Goal: Task Accomplishment & Management: Use online tool/utility

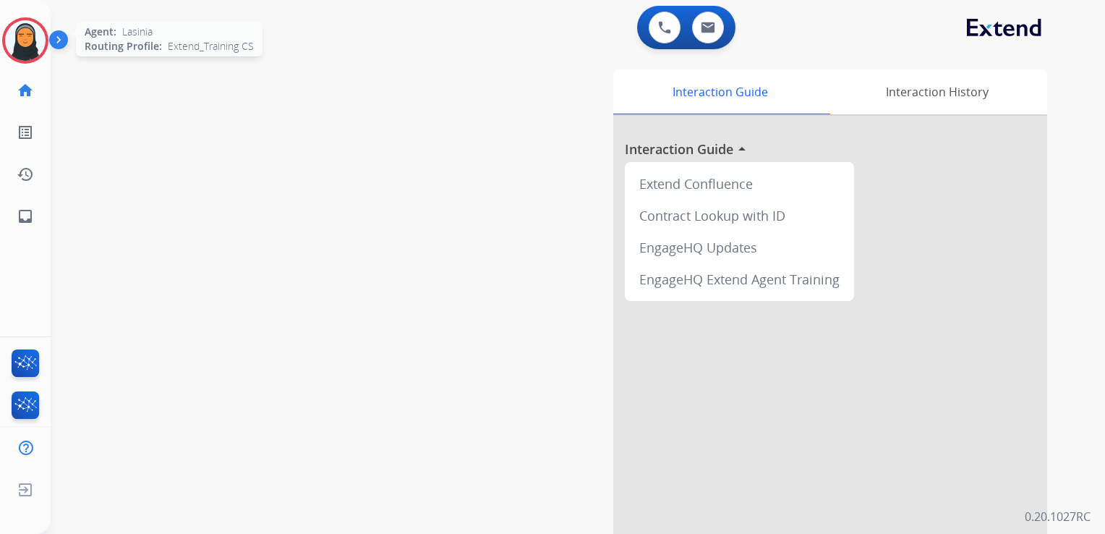
click at [24, 51] on img at bounding box center [25, 40] width 41 height 41
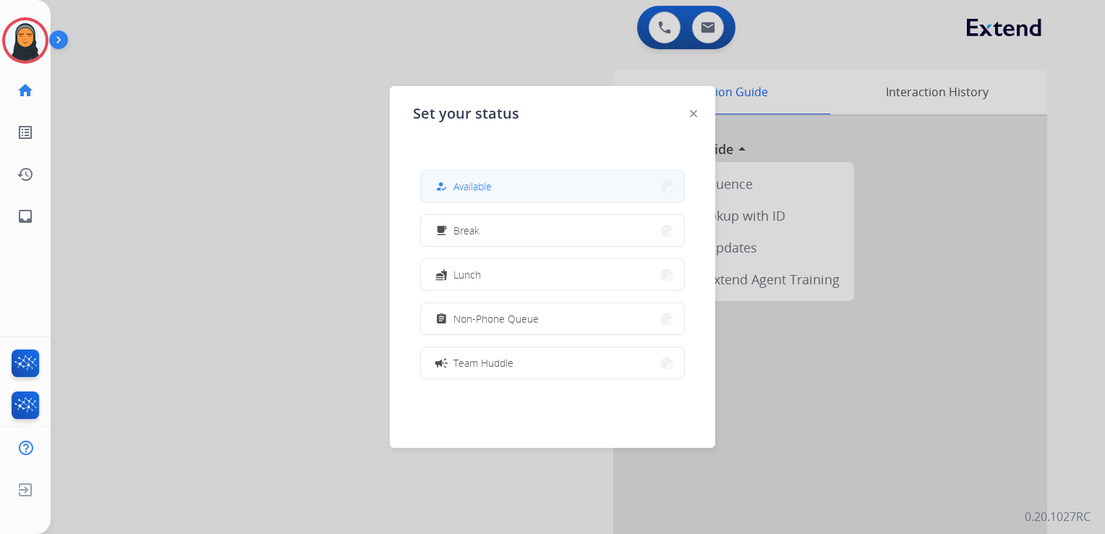
click at [508, 191] on button "how_to_reg Available" at bounding box center [552, 186] width 263 height 31
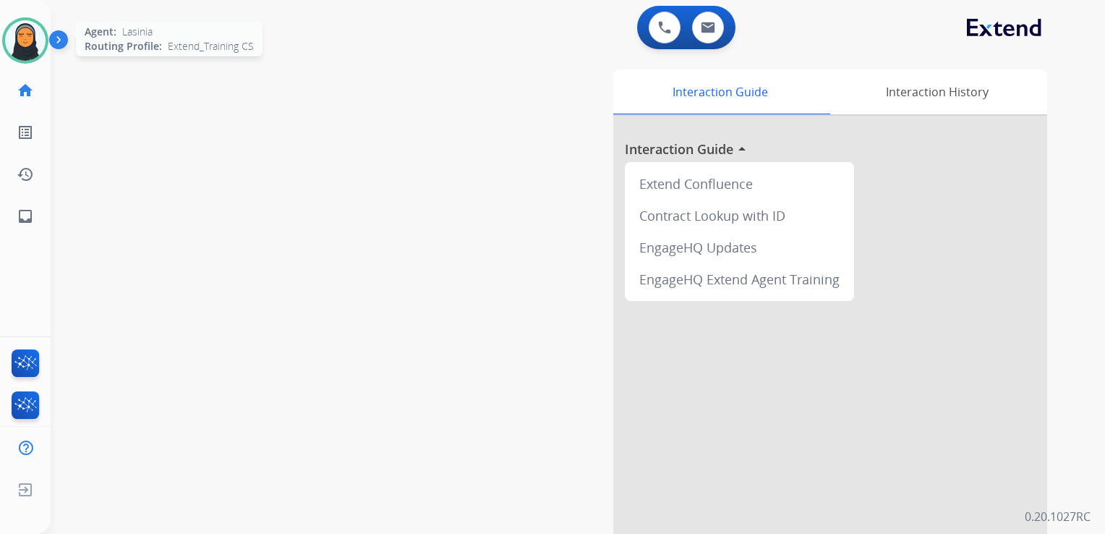
click at [18, 37] on img at bounding box center [25, 40] width 41 height 41
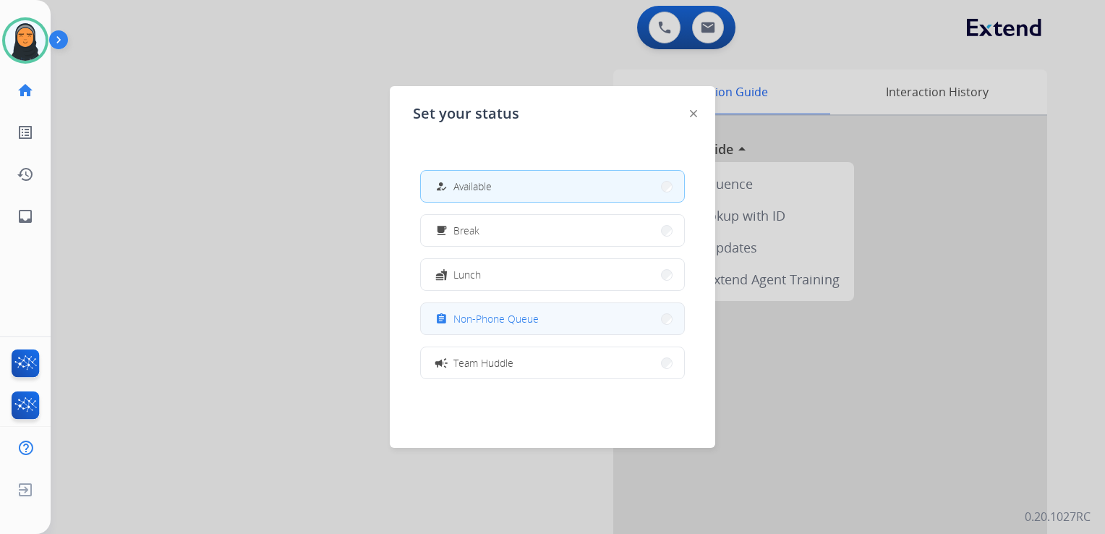
click at [493, 324] on span "Non-Phone Queue" at bounding box center [496, 318] width 85 height 15
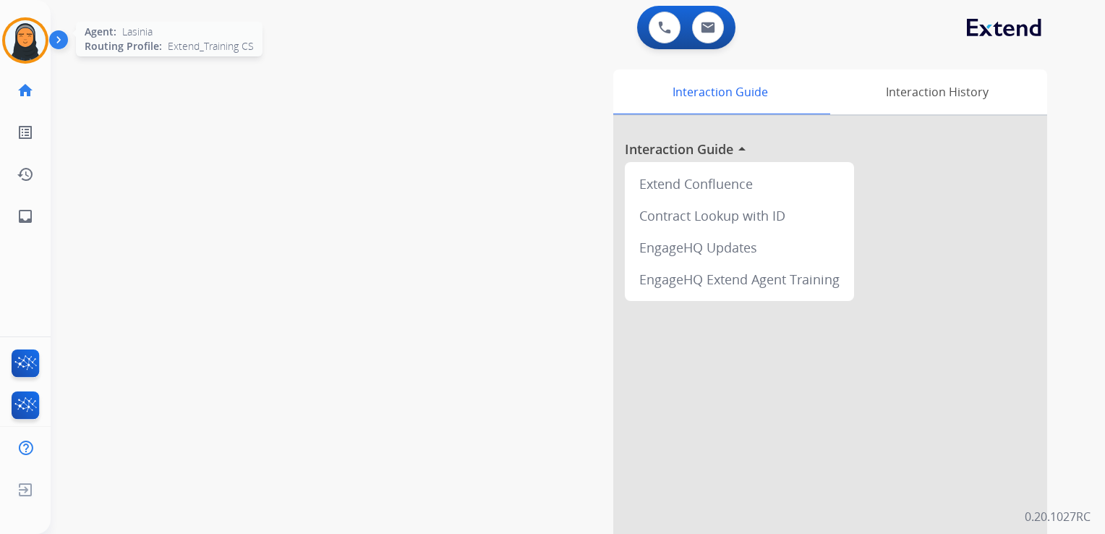
click at [23, 57] on img at bounding box center [25, 40] width 41 height 41
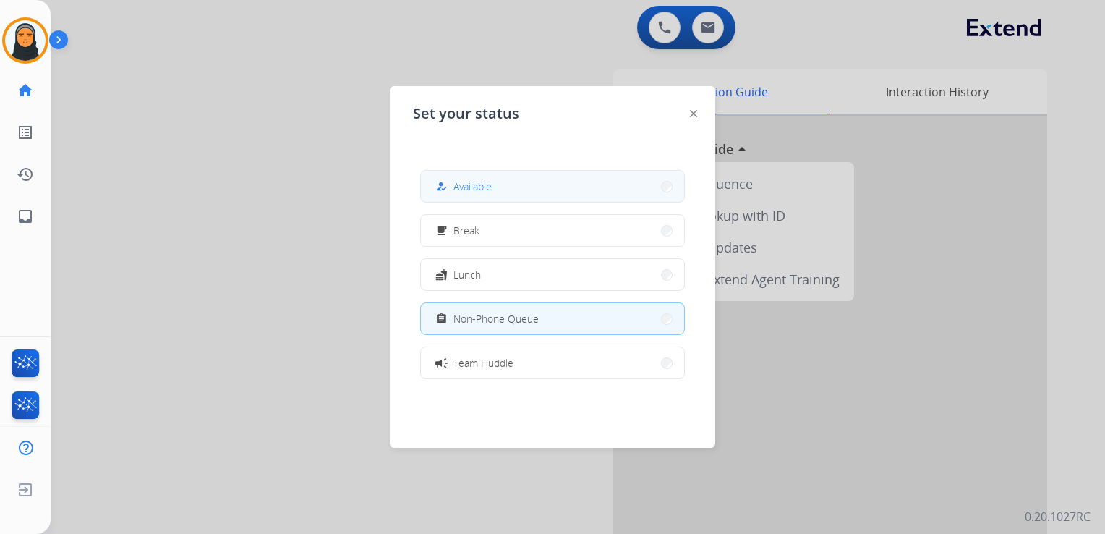
click at [521, 192] on button "how_to_reg Available" at bounding box center [552, 186] width 263 height 31
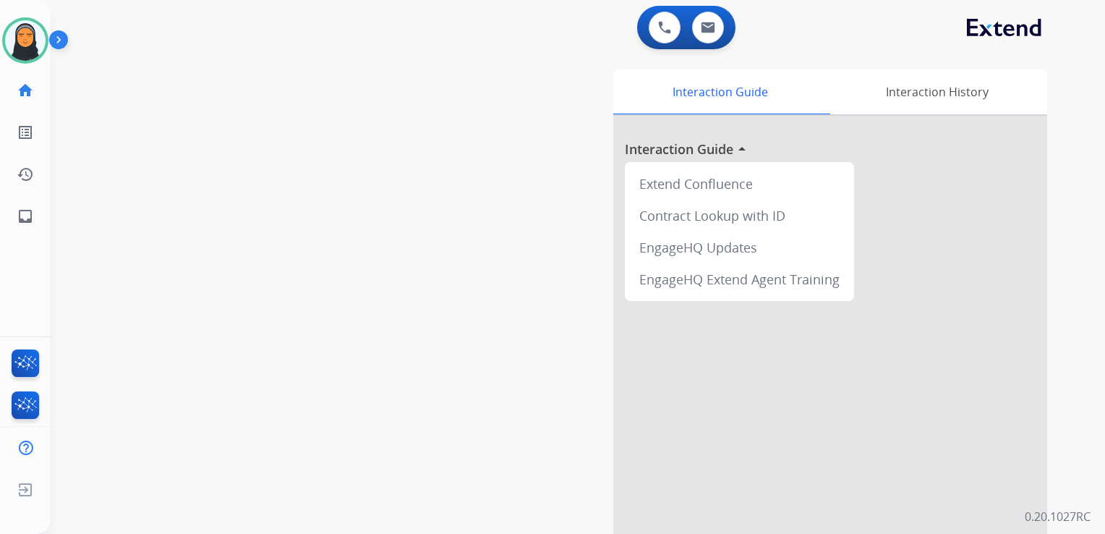
click at [553, 127] on div "Interaction Guide Interaction History Interaction Guide arrow_drop_up Extend Co…" at bounding box center [745, 362] width 604 height 586
click at [20, 40] on img at bounding box center [25, 40] width 41 height 41
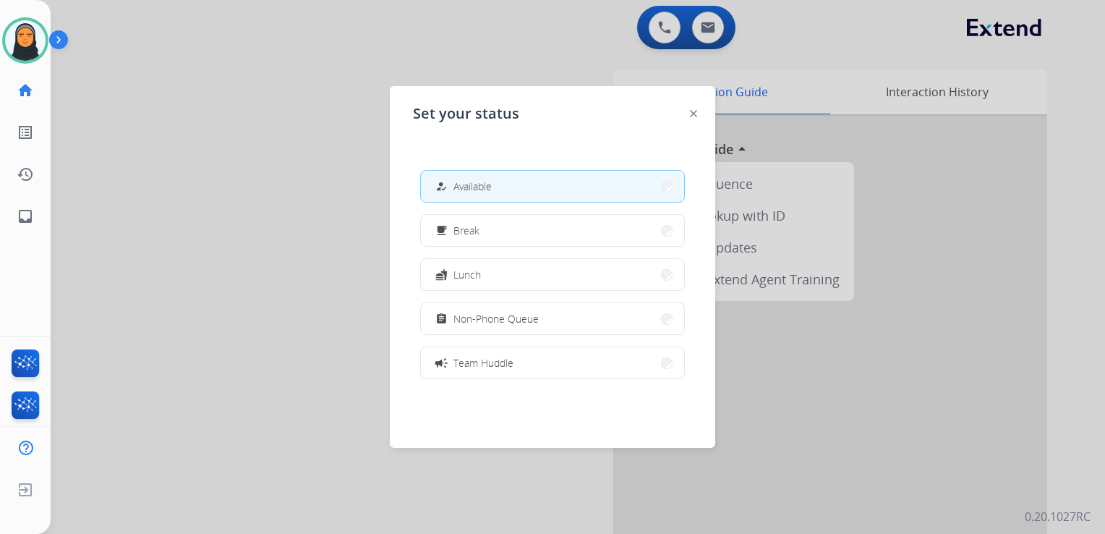
click at [505, 316] on span "Non-Phone Queue" at bounding box center [496, 318] width 85 height 15
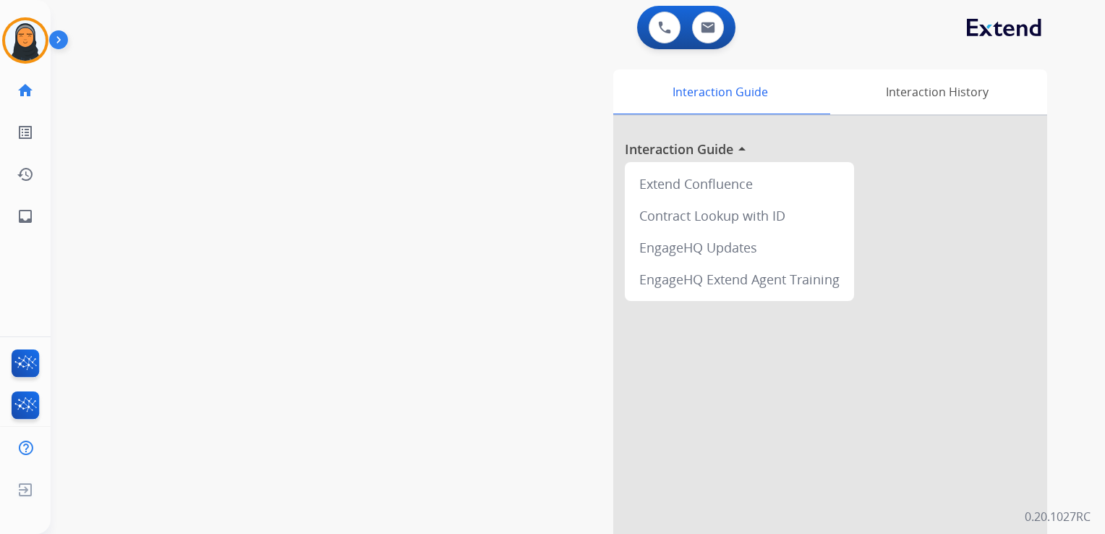
click at [742, 429] on div at bounding box center [830, 386] width 434 height 540
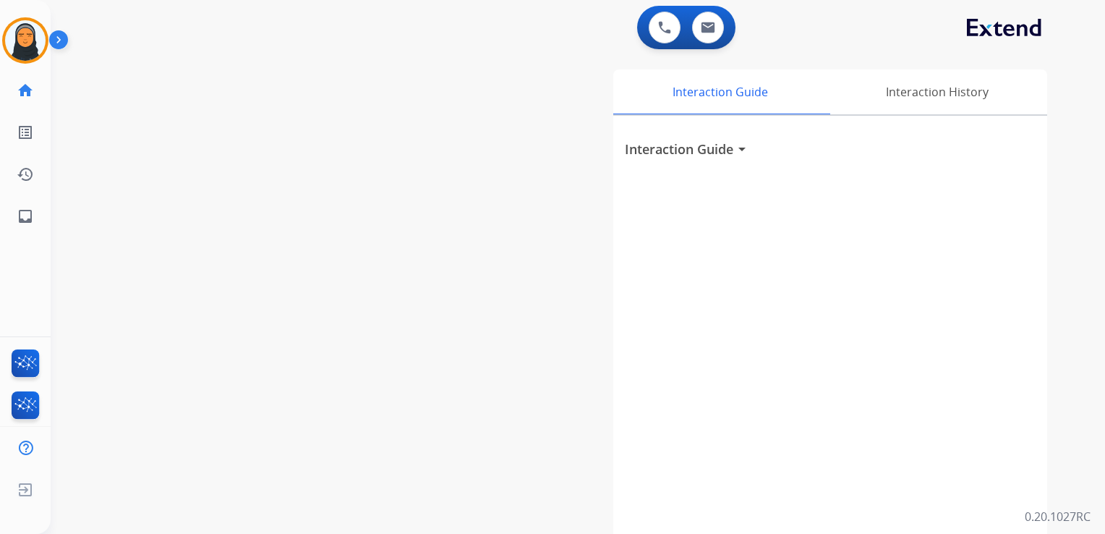
drag, startPoint x: 415, startPoint y: 178, endPoint x: 182, endPoint y: 96, distance: 246.9
click at [415, 178] on div "swap_horiz Break voice bridge close_fullscreen Connect 3-Way Call merge_type Se…" at bounding box center [561, 353] width 1020 height 603
click at [13, 47] on img at bounding box center [25, 40] width 41 height 41
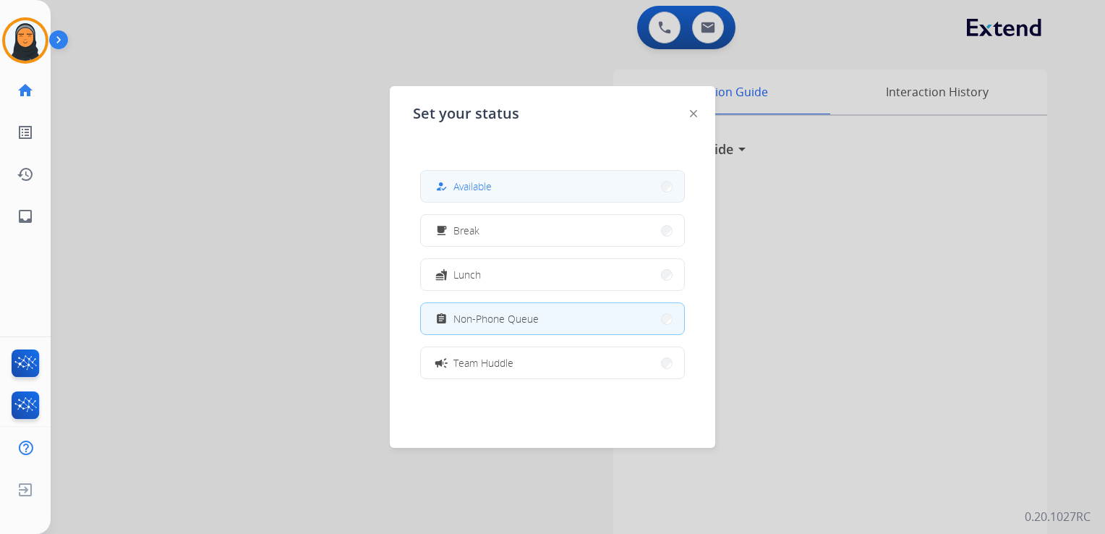
click at [507, 184] on button "how_to_reg Available" at bounding box center [552, 186] width 263 height 31
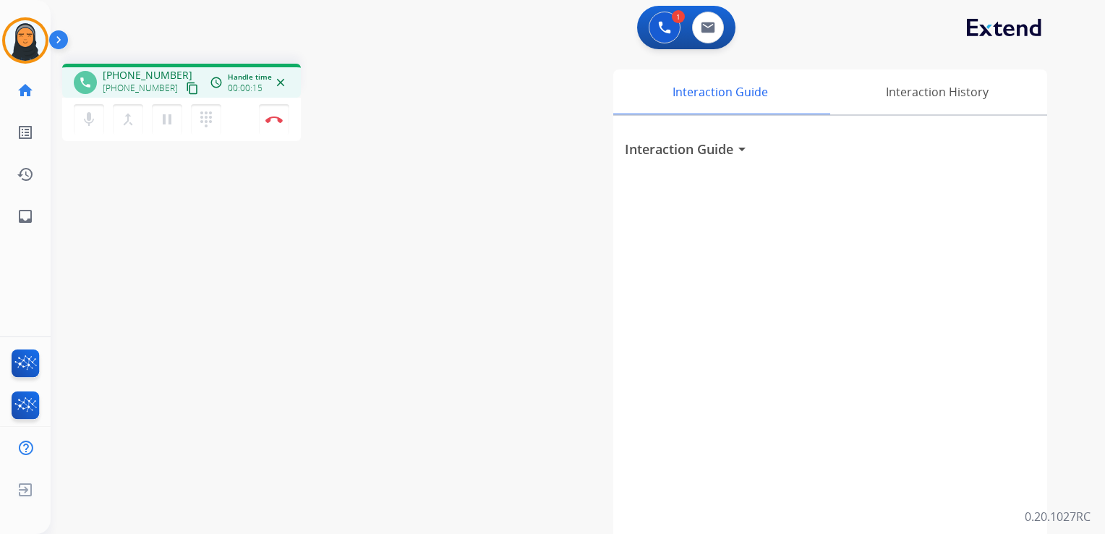
click at [186, 88] on mat-icon "content_copy" at bounding box center [192, 88] width 13 height 13
click at [269, 120] on img at bounding box center [273, 119] width 17 height 7
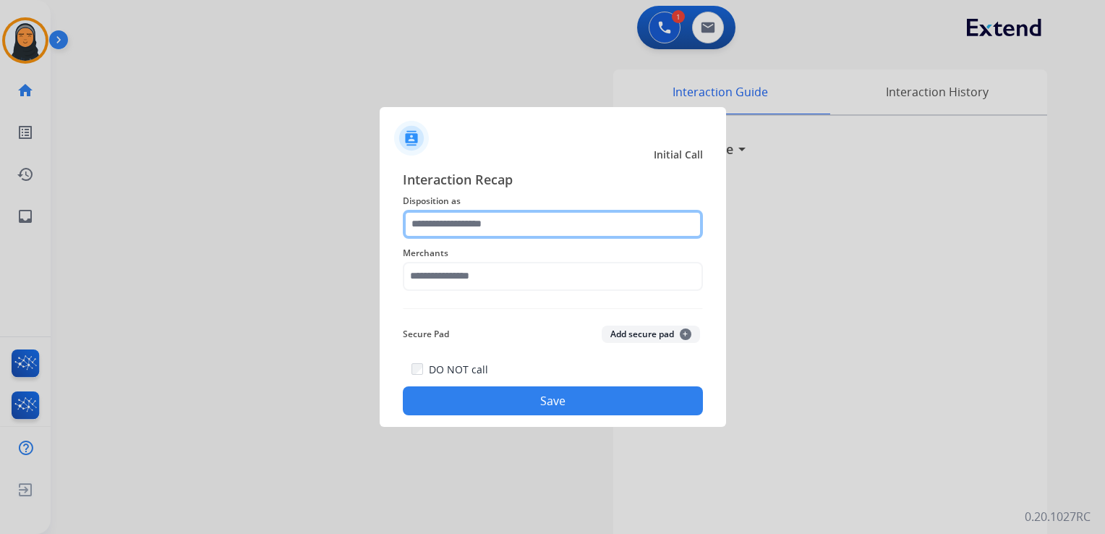
click at [527, 229] on input "text" at bounding box center [553, 224] width 300 height 29
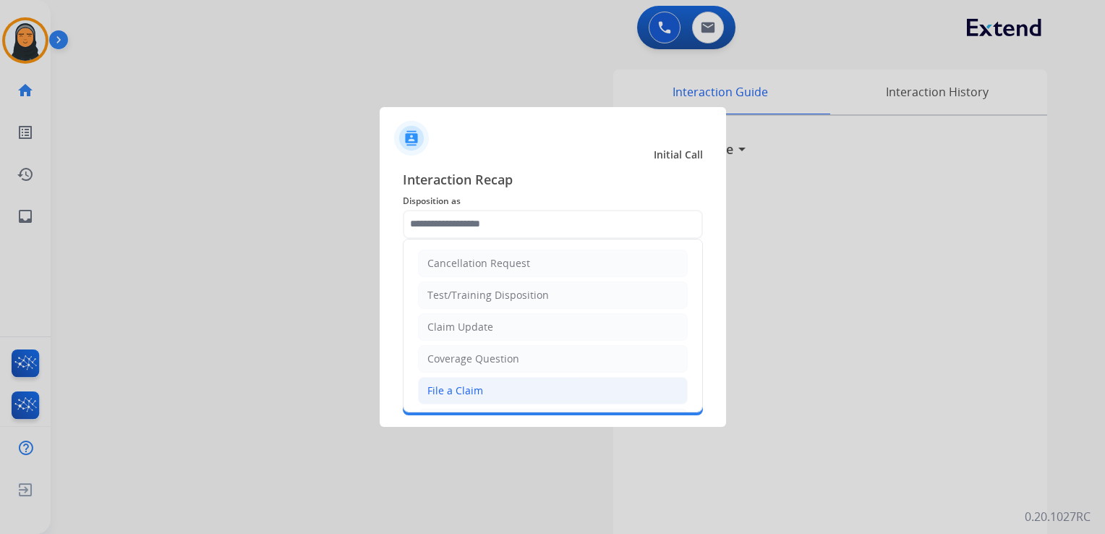
click at [509, 384] on li "File a Claim" at bounding box center [553, 390] width 270 height 27
type input "**********"
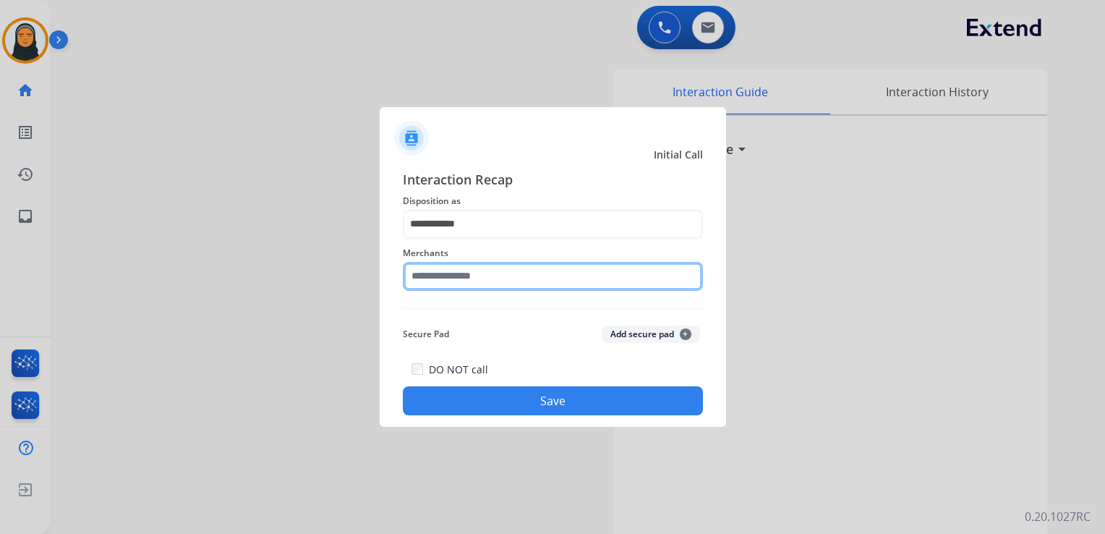
click at [512, 272] on input "text" at bounding box center [553, 276] width 300 height 29
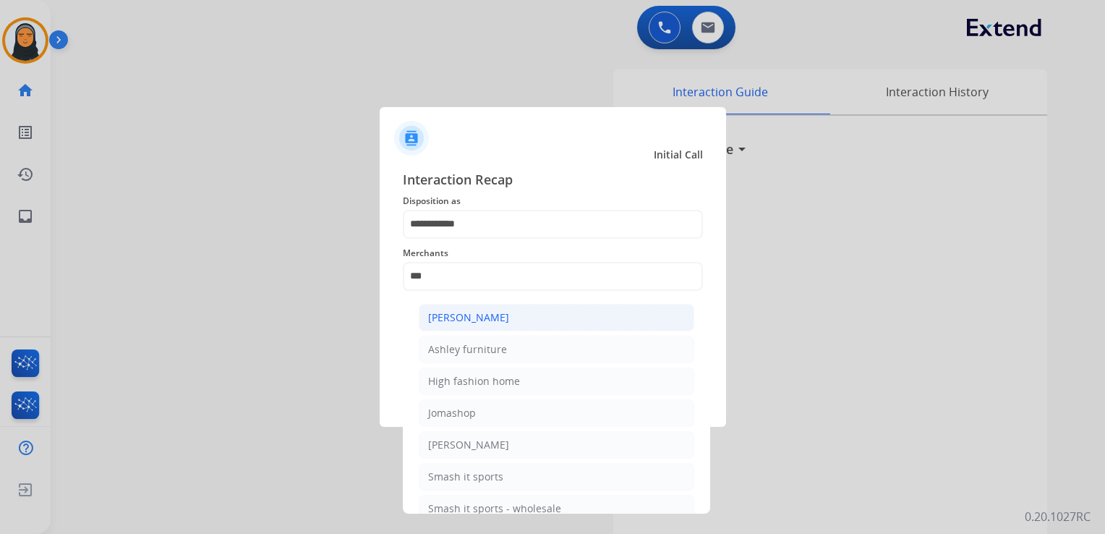
click at [530, 328] on li "[PERSON_NAME]" at bounding box center [557, 317] width 276 height 27
type input "**********"
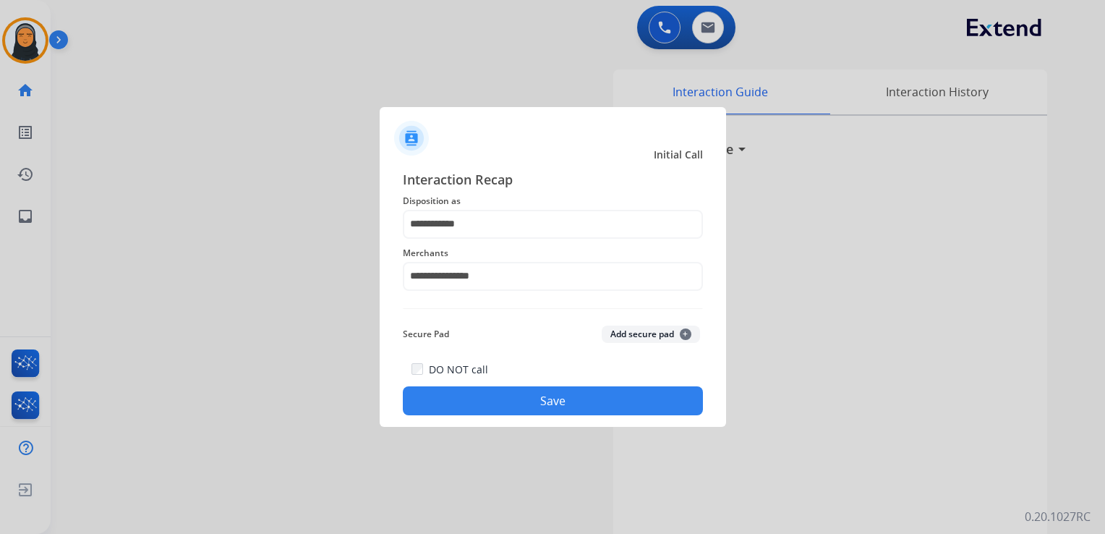
click at [568, 395] on button "Save" at bounding box center [553, 400] width 300 height 29
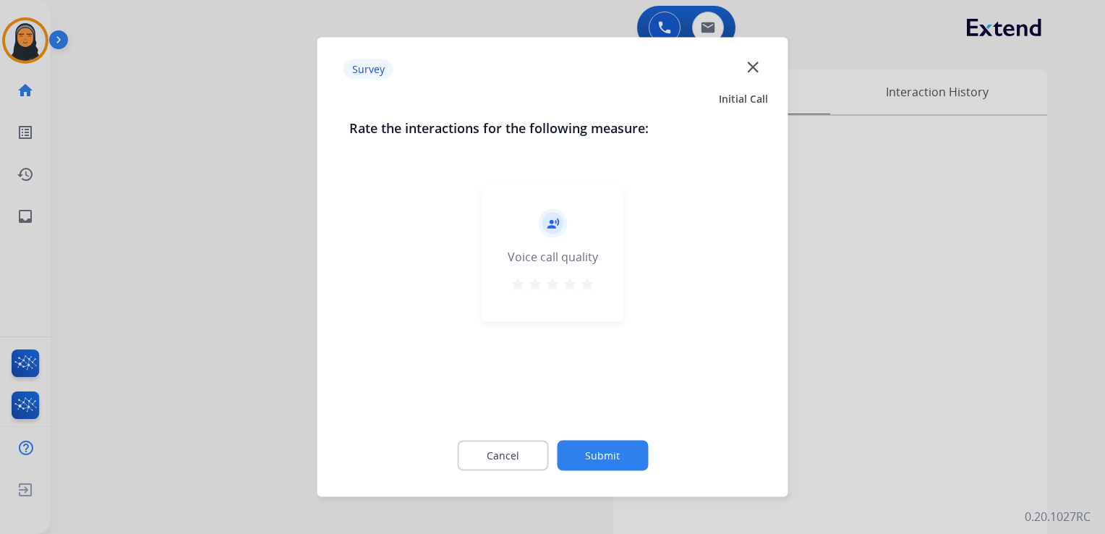
click at [592, 286] on mat-icon "star" at bounding box center [587, 284] width 17 height 17
click at [621, 449] on button "Submit" at bounding box center [602, 456] width 91 height 30
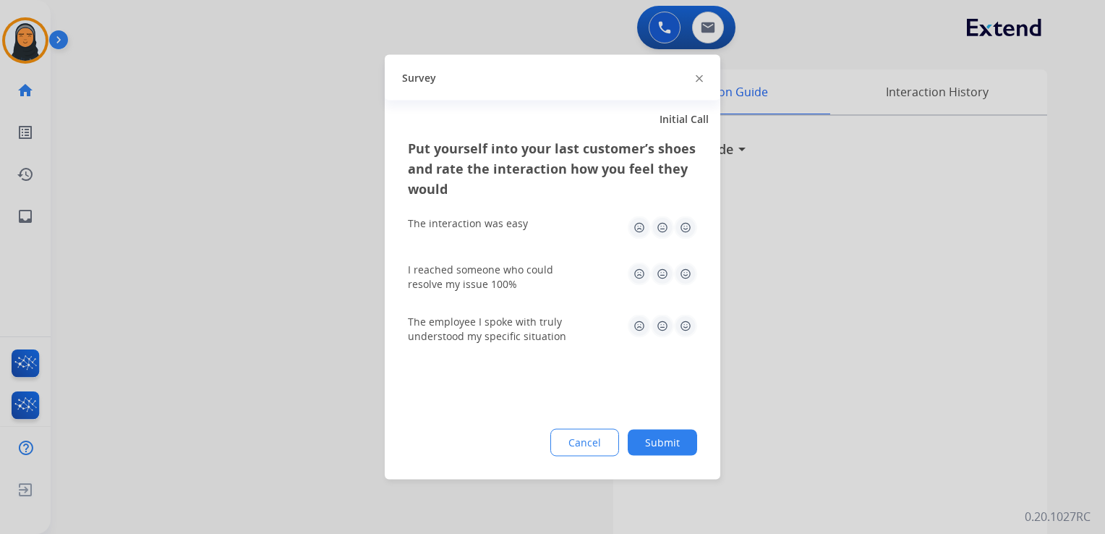
click at [688, 226] on img at bounding box center [685, 227] width 23 height 23
click at [686, 268] on img at bounding box center [685, 274] width 23 height 23
click at [683, 323] on img at bounding box center [685, 326] width 23 height 23
click at [668, 442] on button "Submit" at bounding box center [662, 443] width 69 height 26
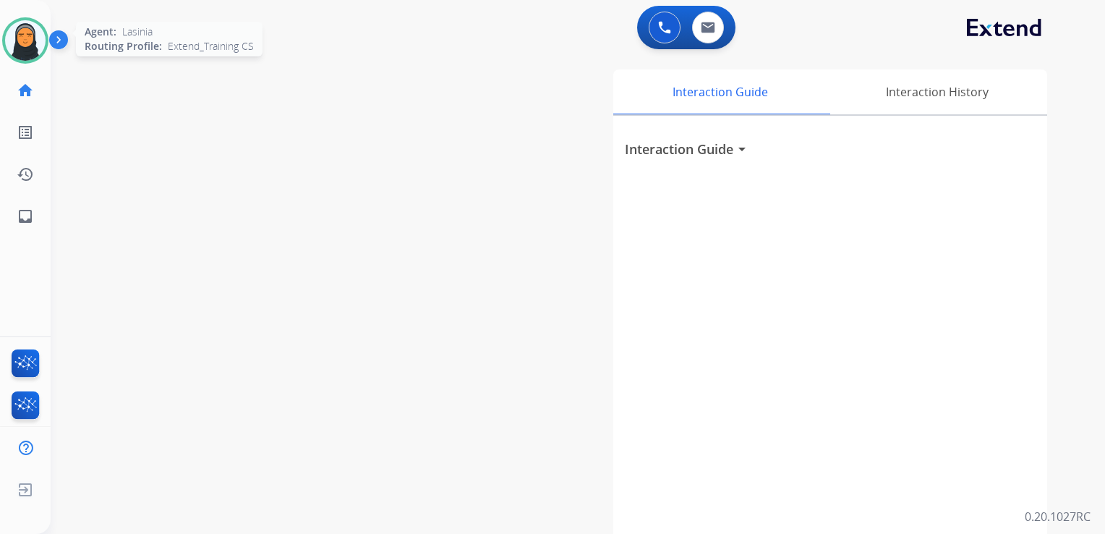
click at [25, 50] on img at bounding box center [25, 40] width 41 height 41
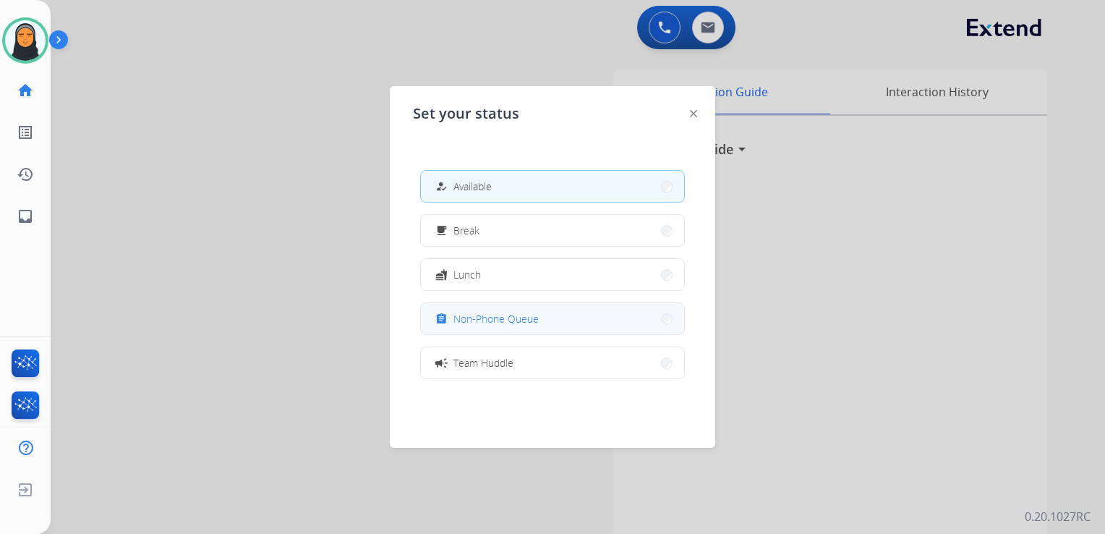
click at [462, 314] on span "Non-Phone Queue" at bounding box center [496, 318] width 85 height 15
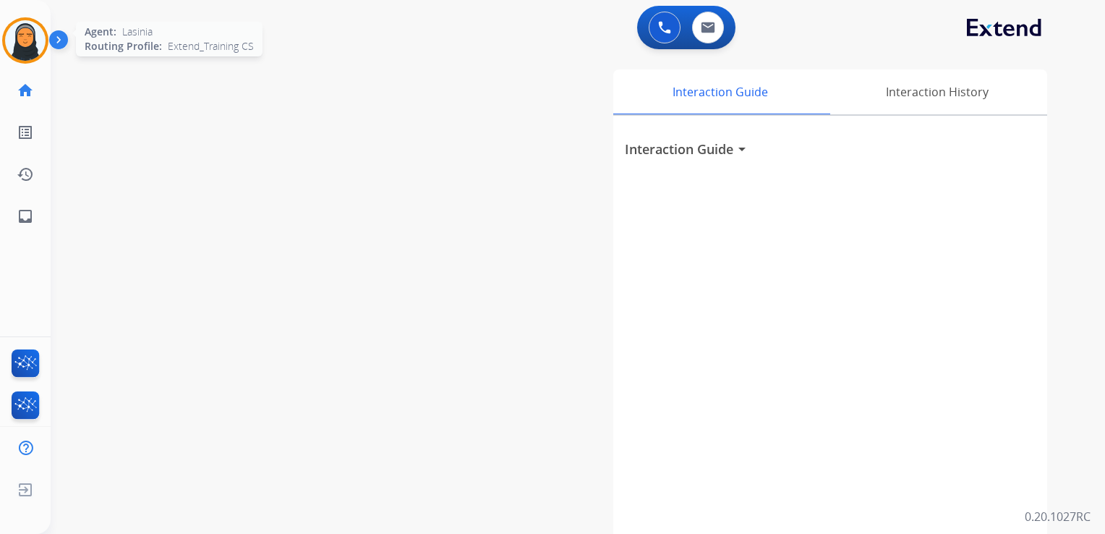
click at [24, 48] on img at bounding box center [25, 40] width 41 height 41
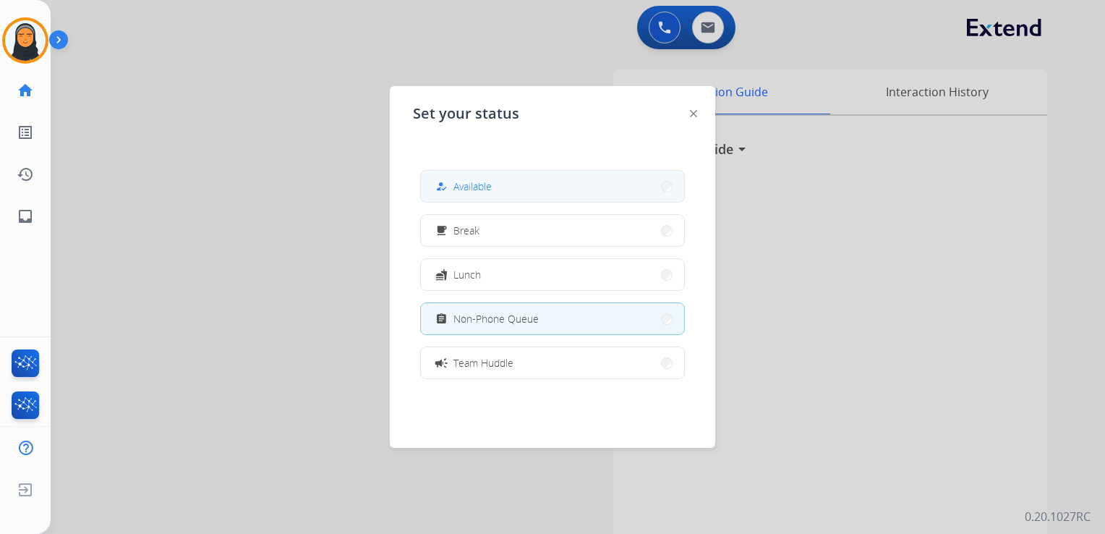
click at [547, 191] on button "how_to_reg Available" at bounding box center [552, 186] width 263 height 31
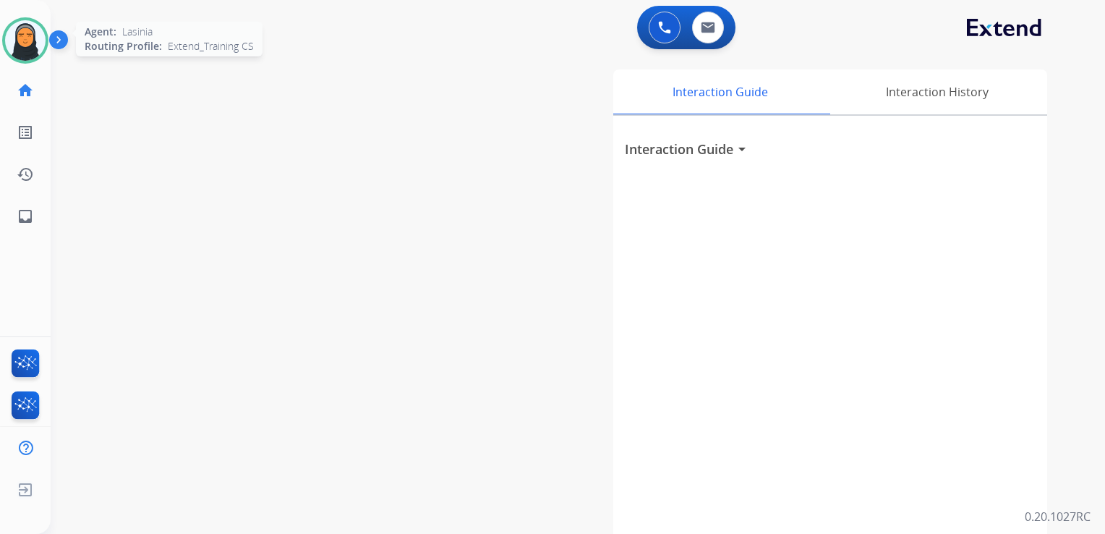
click at [21, 48] on img at bounding box center [25, 40] width 41 height 41
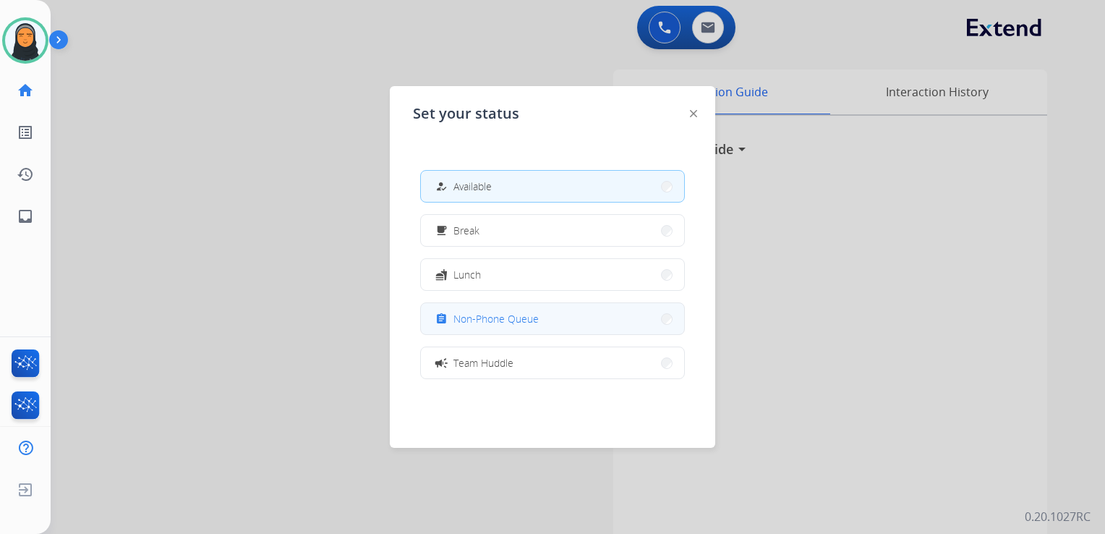
click at [495, 320] on span "Non-Phone Queue" at bounding box center [496, 318] width 85 height 15
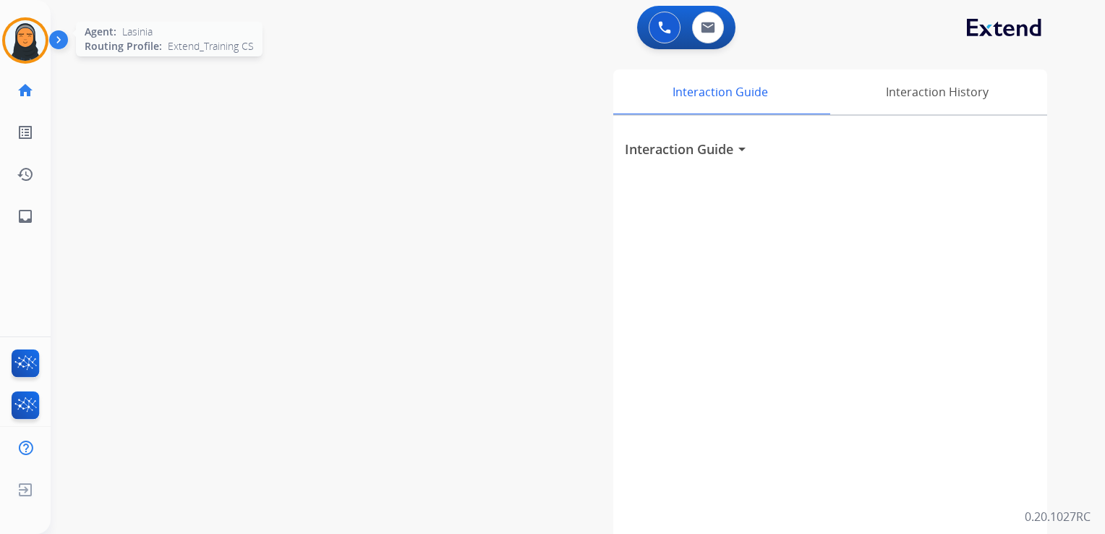
click at [31, 45] on img at bounding box center [25, 40] width 41 height 41
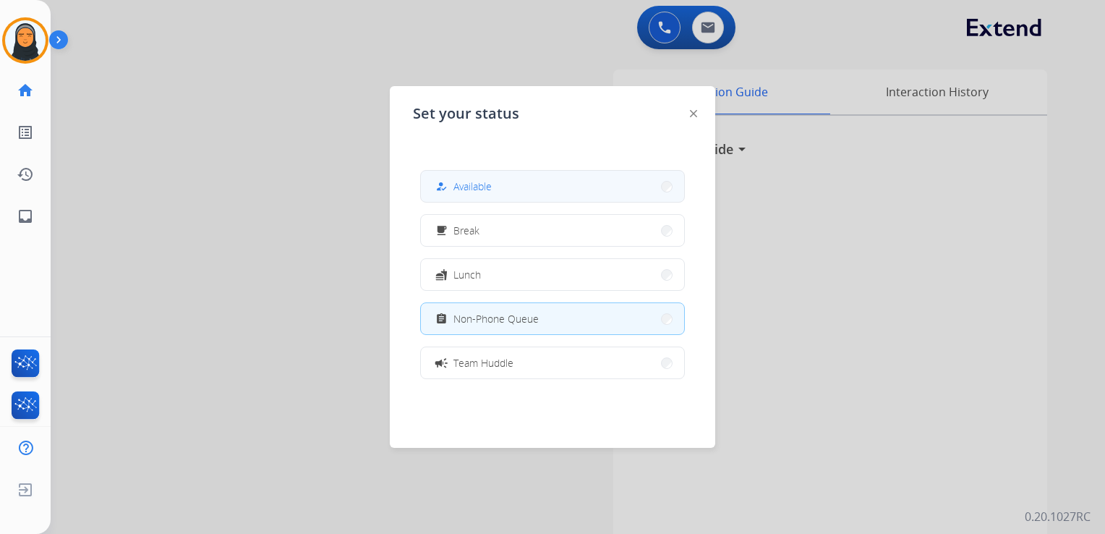
click at [470, 183] on span "Available" at bounding box center [473, 186] width 38 height 15
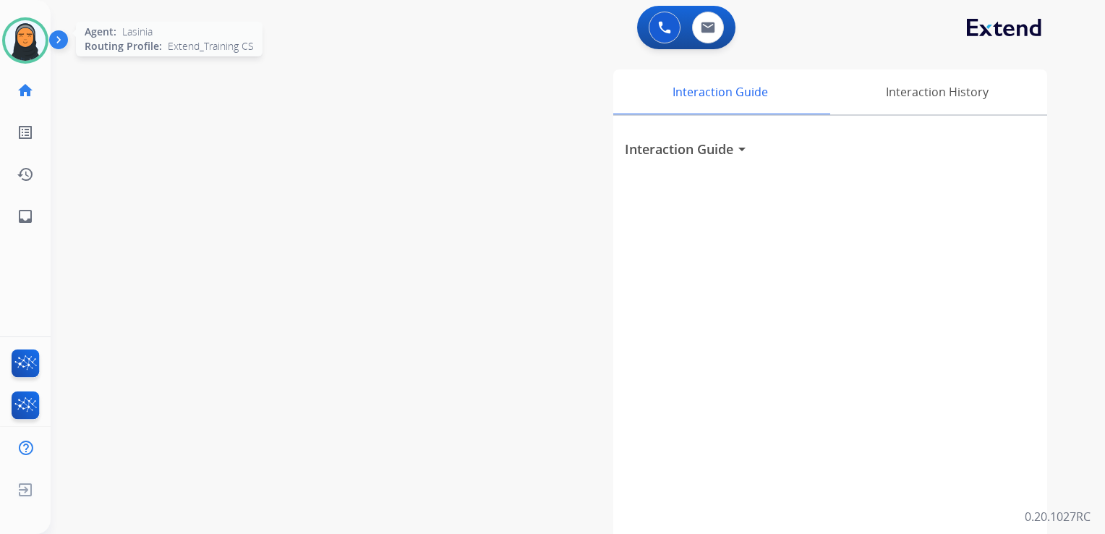
click at [33, 36] on img at bounding box center [25, 40] width 41 height 41
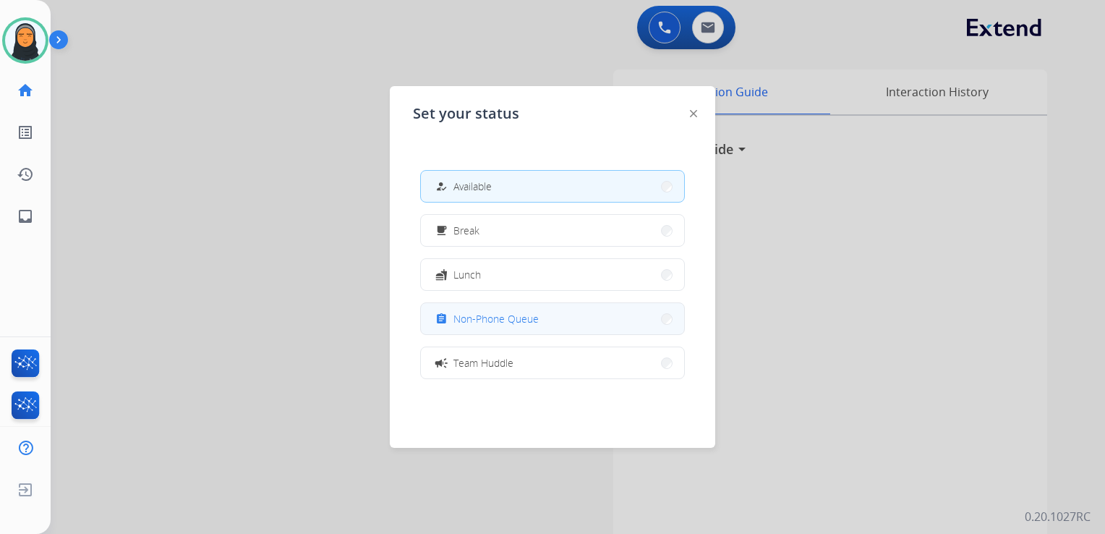
click at [455, 318] on div "assignment Non-Phone Queue" at bounding box center [486, 318] width 106 height 17
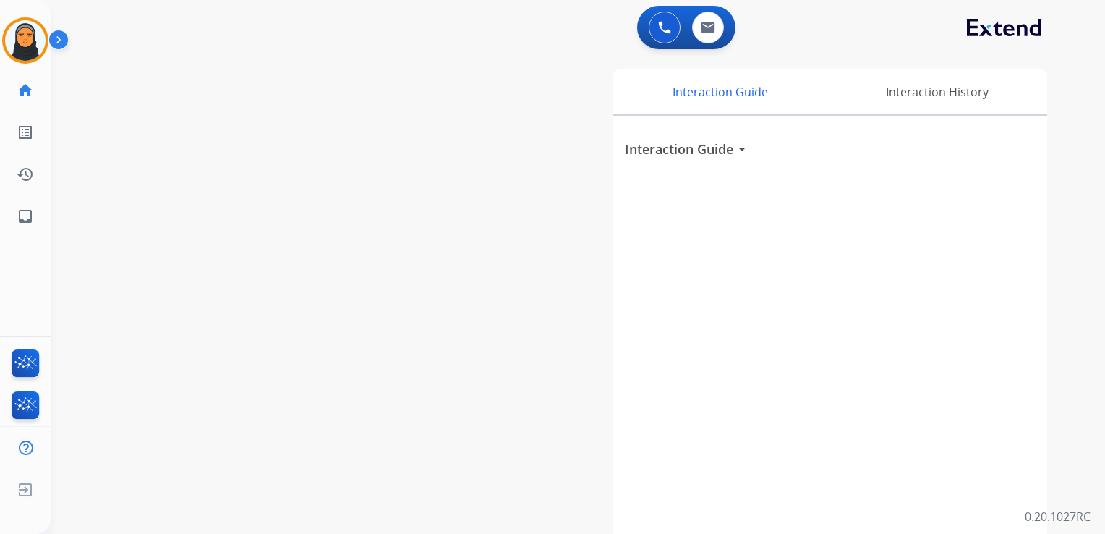
click at [494, 268] on div "Interaction Guide Interaction History Interaction Guide arrow_drop_down" at bounding box center [745, 362] width 604 height 586
click at [32, 43] on img at bounding box center [25, 40] width 41 height 41
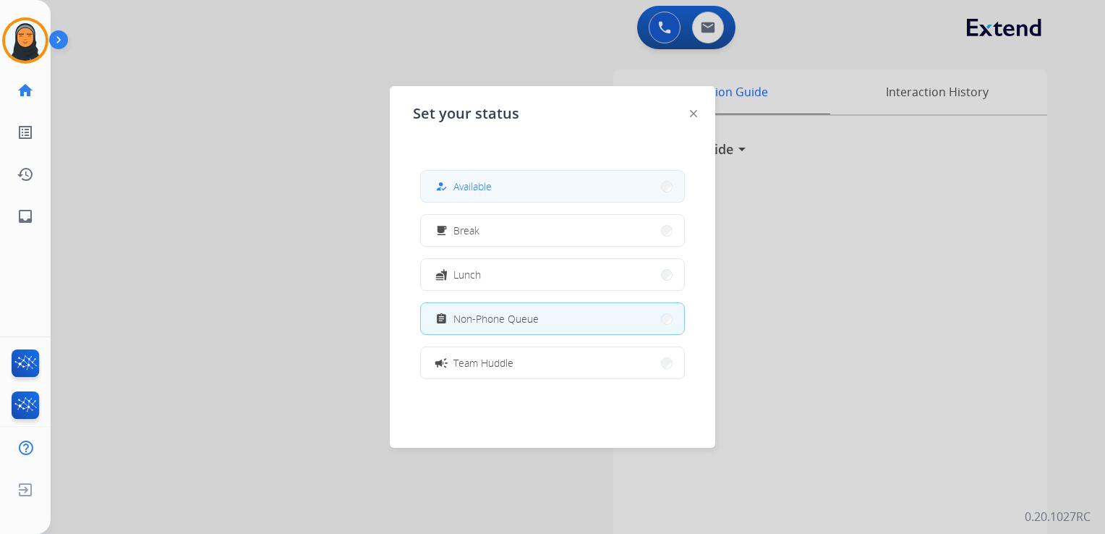
click at [492, 182] on span "Available" at bounding box center [473, 186] width 38 height 15
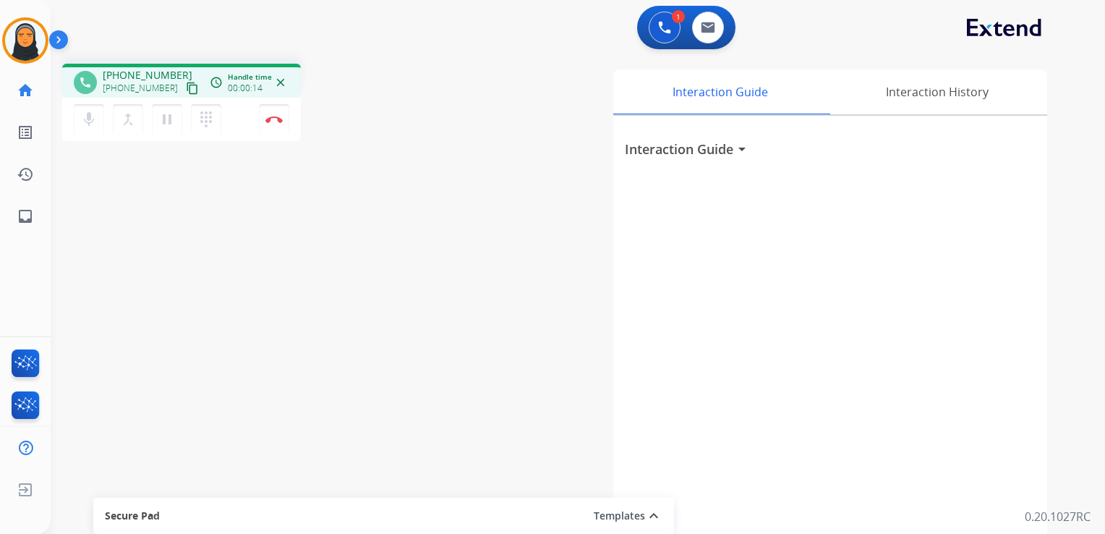
click at [186, 87] on mat-icon "content_copy" at bounding box center [192, 88] width 13 height 13
click at [165, 123] on mat-icon "pause" at bounding box center [166, 119] width 17 height 17
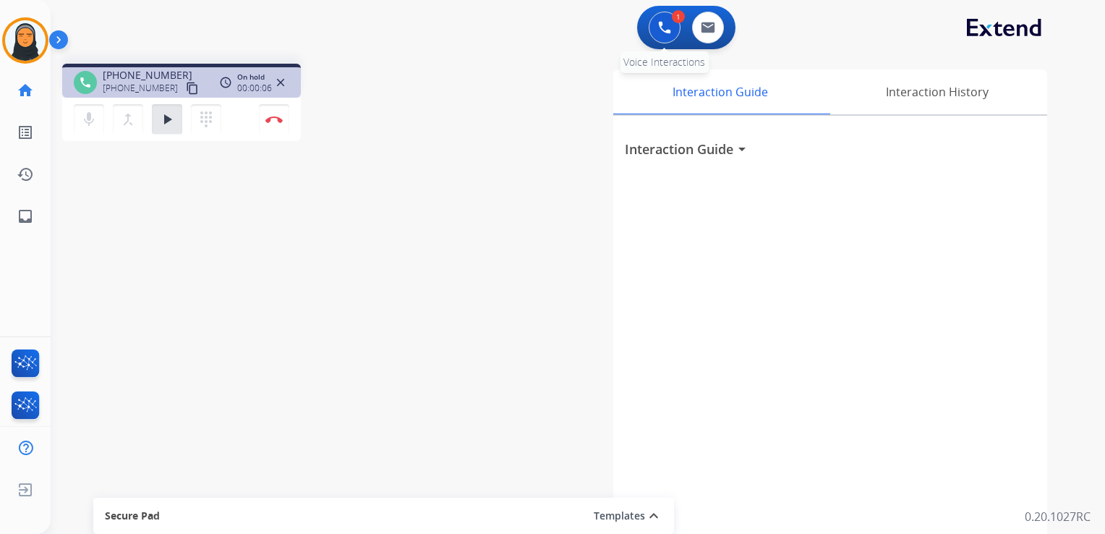
click at [671, 33] on button at bounding box center [665, 28] width 32 height 32
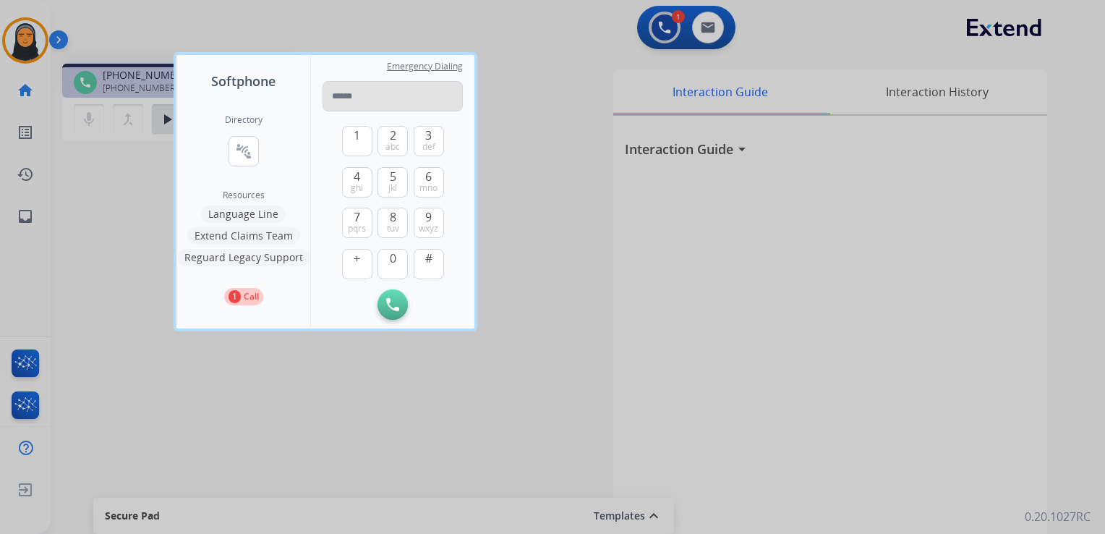
drag, startPoint x: 366, startPoint y: 92, endPoint x: 352, endPoint y: 124, distance: 34.7
click at [365, 93] on input "tel" at bounding box center [393, 96] width 140 height 30
drag, startPoint x: 352, startPoint y: 124, endPoint x: 363, endPoint y: 97, distance: 28.9
click at [363, 97] on input "tel" at bounding box center [393, 96] width 140 height 30
click at [362, 96] on input "tel" at bounding box center [393, 96] width 140 height 30
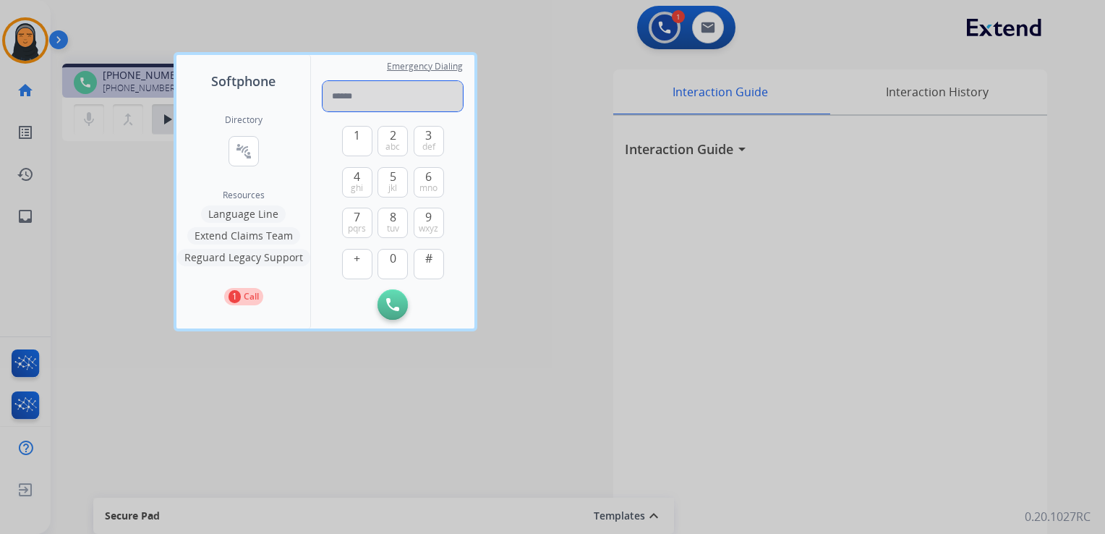
paste input "**********"
type input "**********"
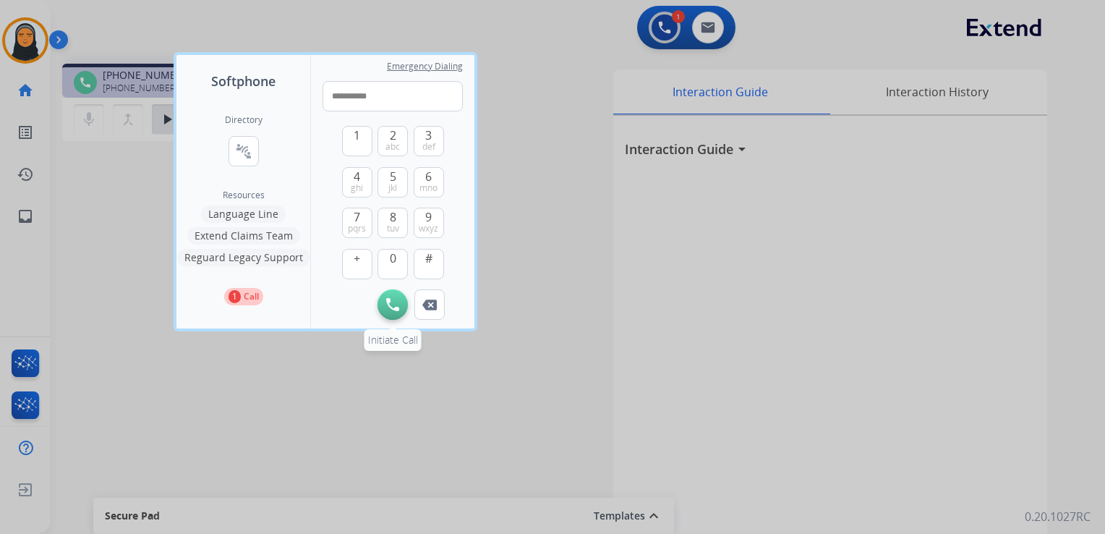
click at [391, 302] on img at bounding box center [392, 304] width 13 height 13
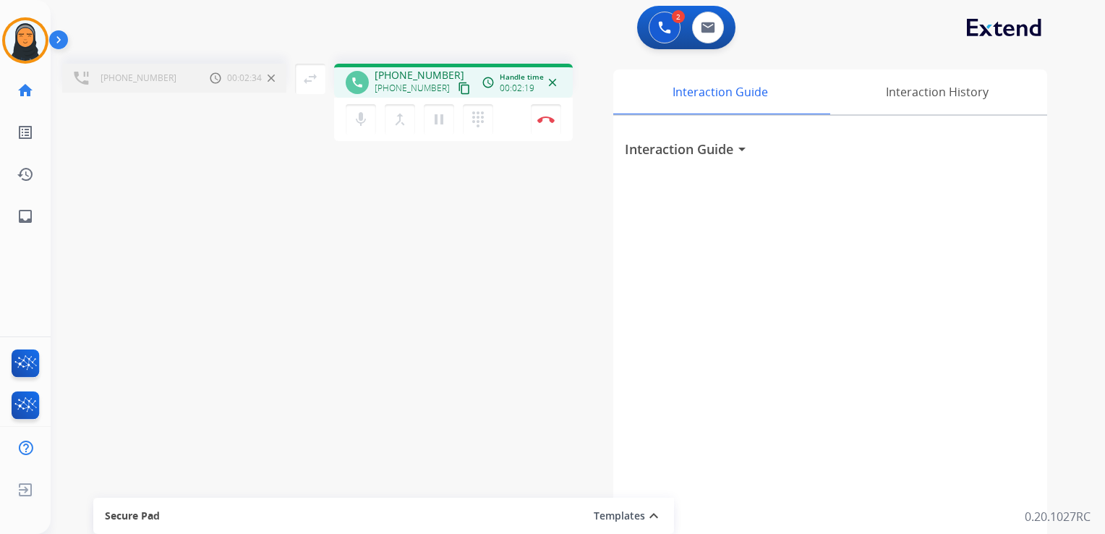
click at [352, 344] on div "[PHONE_NUMBER] Call metrics Hold 00:02:34 00:02:34 swap_horiz Break voice bridg…" at bounding box center [561, 353] width 1020 height 603
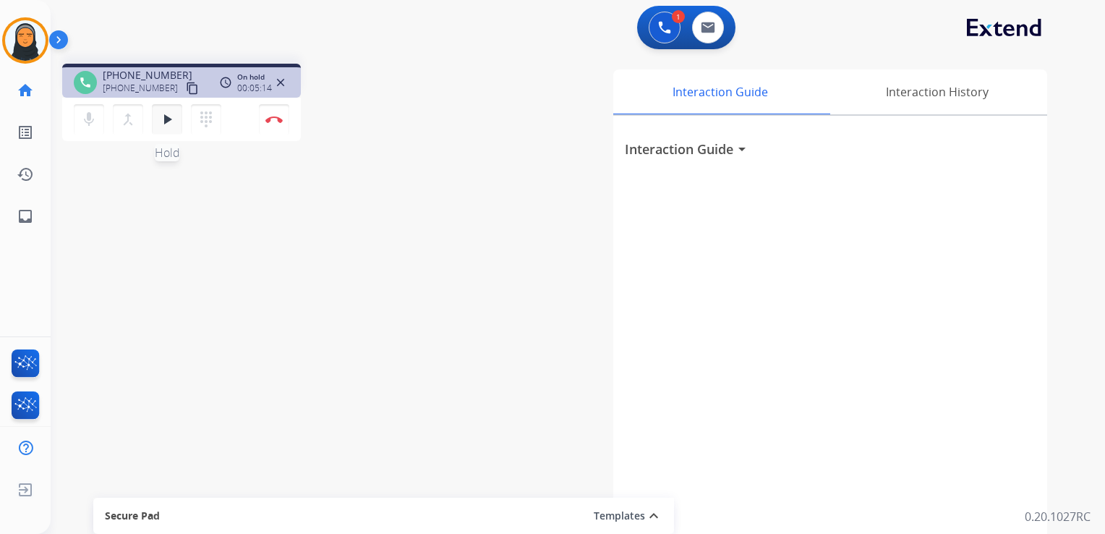
click at [172, 124] on mat-icon "play_arrow" at bounding box center [166, 119] width 17 height 17
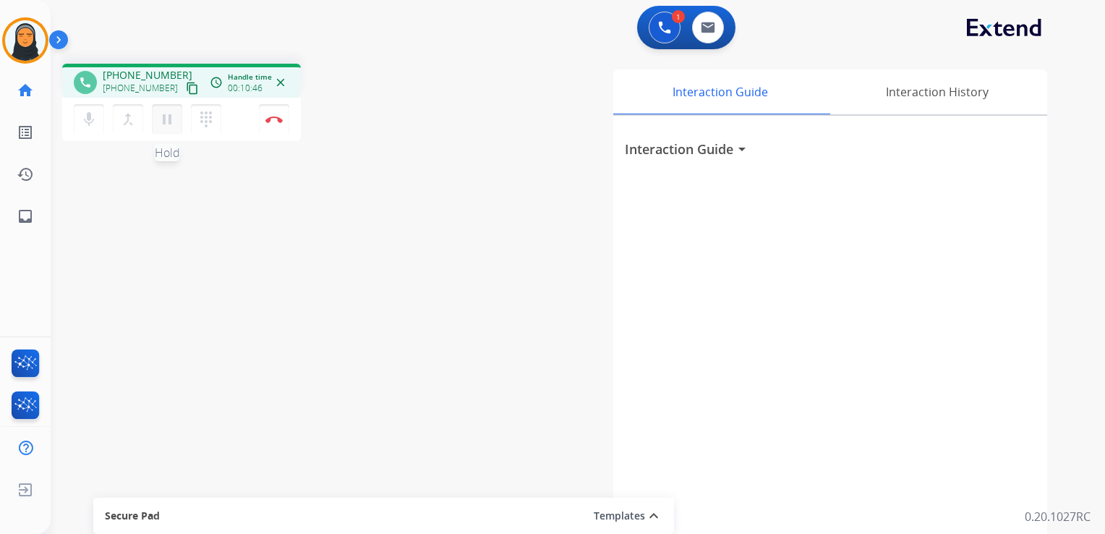
click at [169, 116] on mat-icon "pause" at bounding box center [166, 119] width 17 height 17
click at [665, 28] on img at bounding box center [664, 27] width 13 height 13
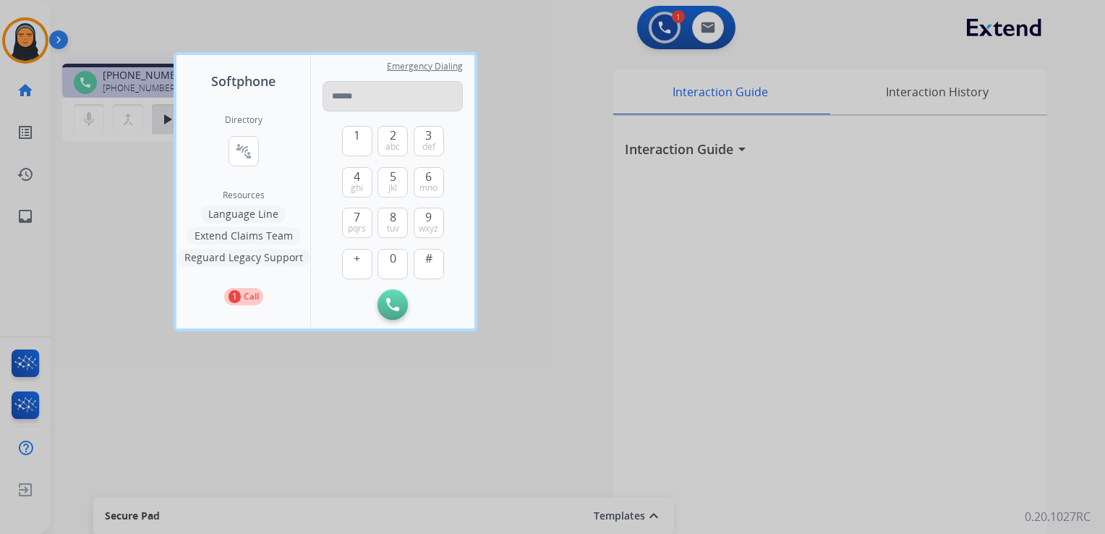
click at [390, 91] on input "tel" at bounding box center [393, 96] width 140 height 30
type input "**********"
drag, startPoint x: 390, startPoint y: 308, endPoint x: 405, endPoint y: 315, distance: 16.8
click at [391, 308] on img at bounding box center [392, 304] width 13 height 13
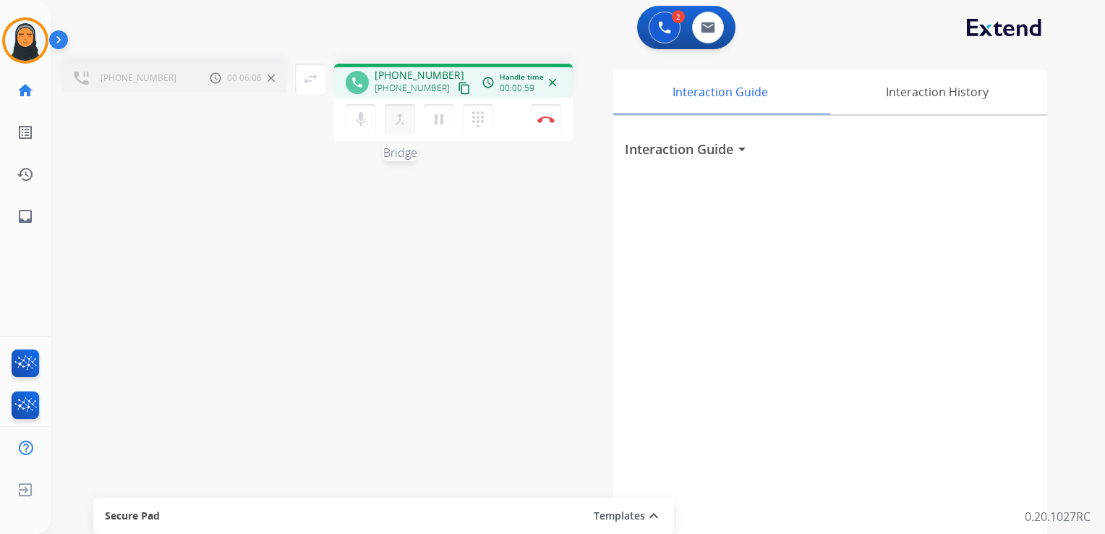
click at [398, 127] on button "merge_type Bridge" at bounding box center [400, 119] width 30 height 30
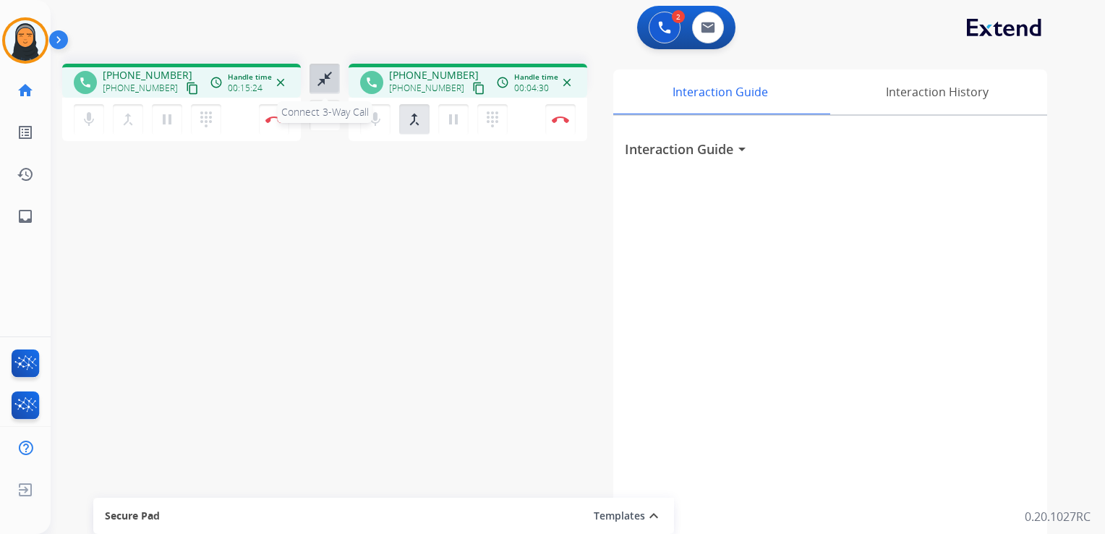
click at [319, 73] on mat-icon "close_fullscreen" at bounding box center [324, 78] width 17 height 17
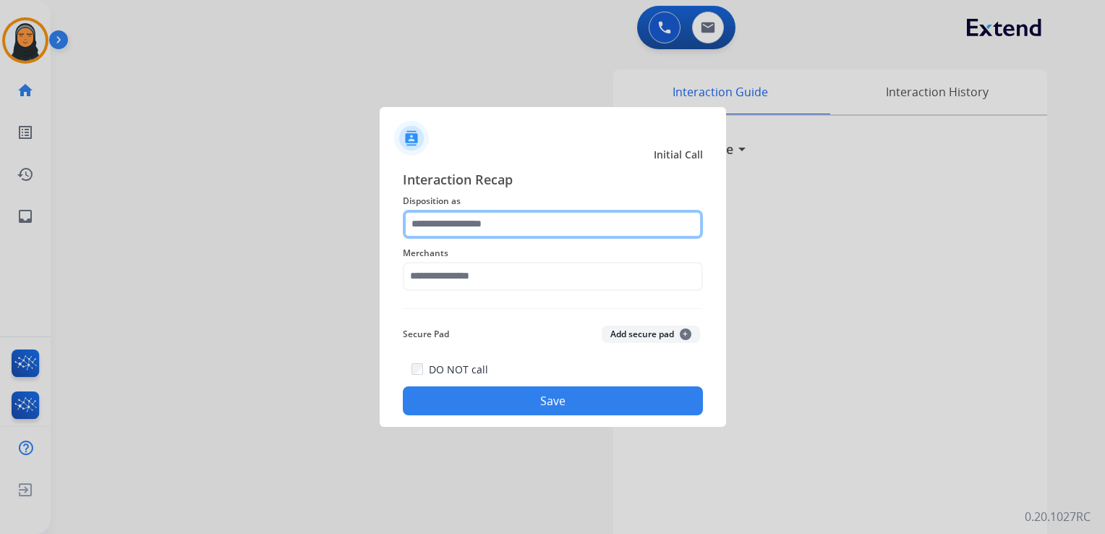
click at [548, 230] on input "text" at bounding box center [553, 224] width 300 height 29
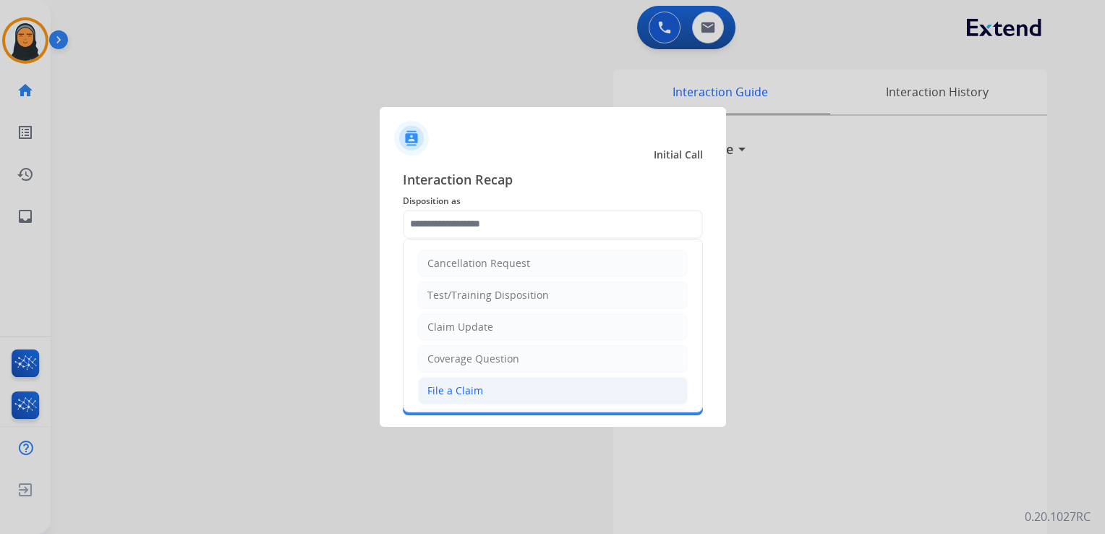
click at [548, 379] on li "File a Claim" at bounding box center [553, 390] width 270 height 27
type input "**********"
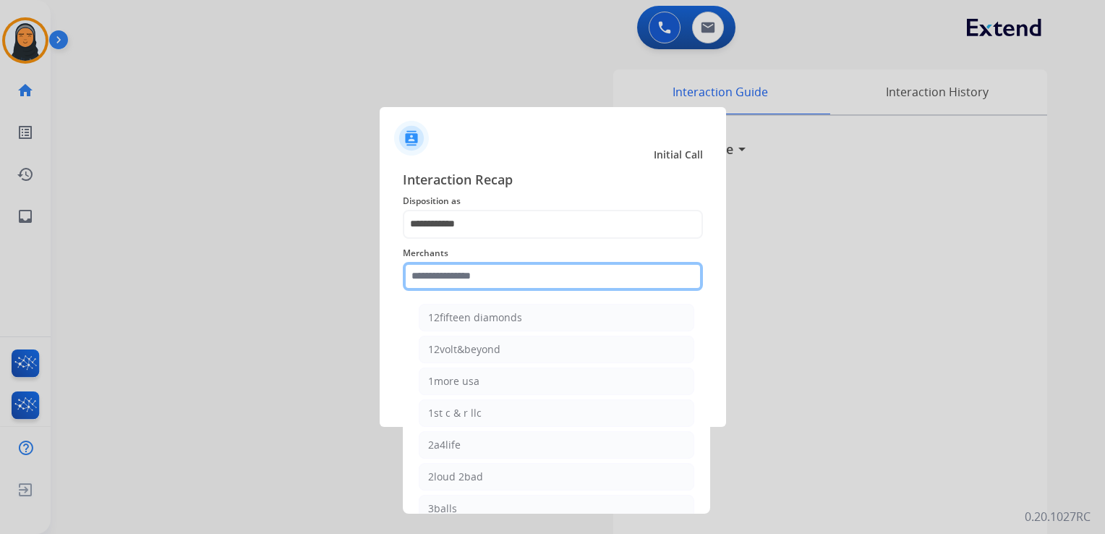
click at [532, 276] on input "text" at bounding box center [553, 276] width 300 height 29
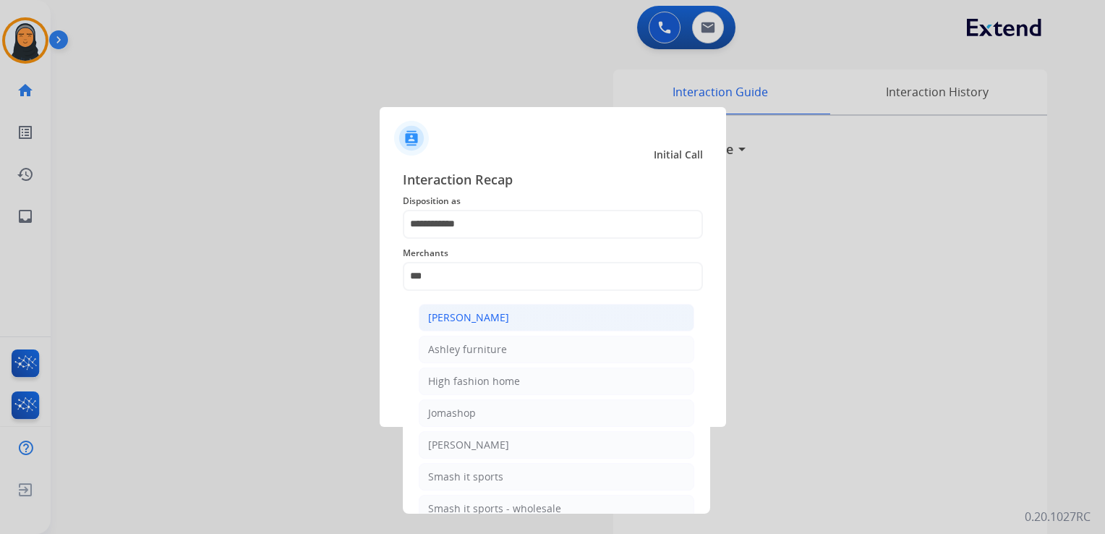
click at [537, 316] on li "[PERSON_NAME]" at bounding box center [557, 317] width 276 height 27
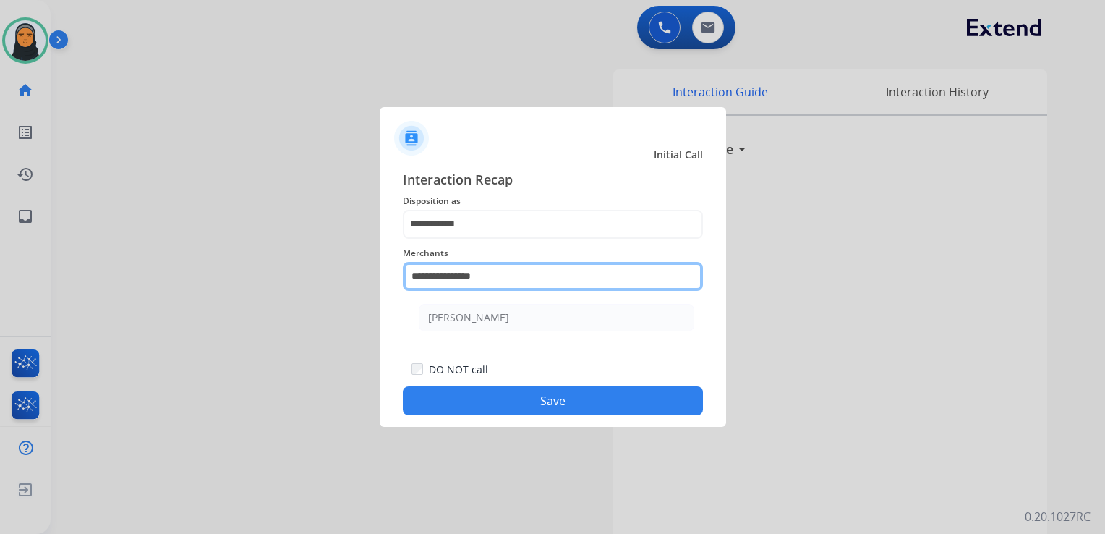
drag, startPoint x: 511, startPoint y: 276, endPoint x: 372, endPoint y: 276, distance: 138.9
click at [0, 276] on app-contact-recap-modal "**********" at bounding box center [0, 267] width 0 height 534
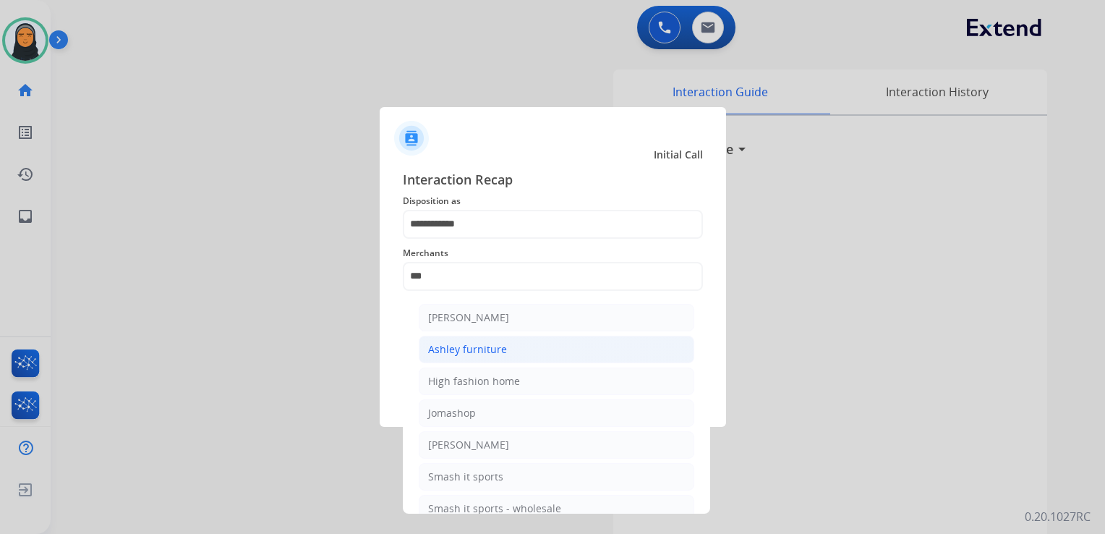
click at [490, 343] on div "Ashley furniture" at bounding box center [467, 349] width 79 height 14
type input "**********"
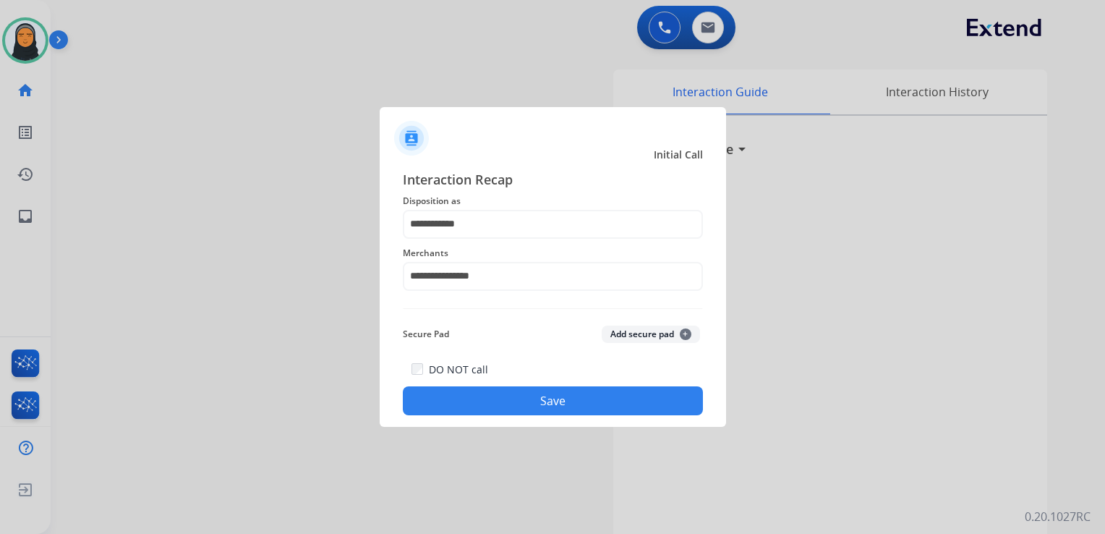
click at [538, 395] on button "Save" at bounding box center [553, 400] width 300 height 29
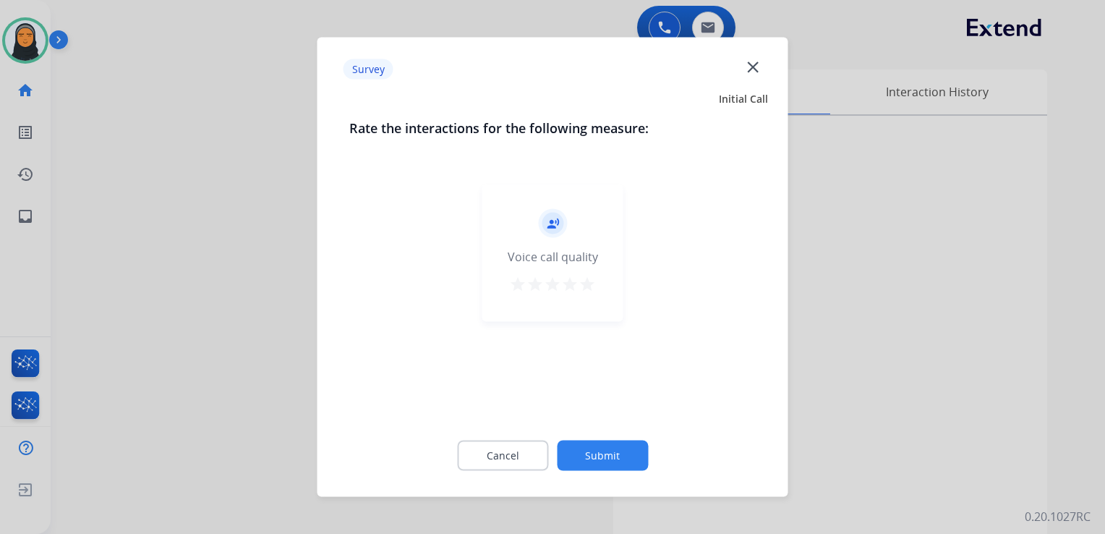
click at [749, 61] on mat-icon "close" at bounding box center [753, 66] width 19 height 19
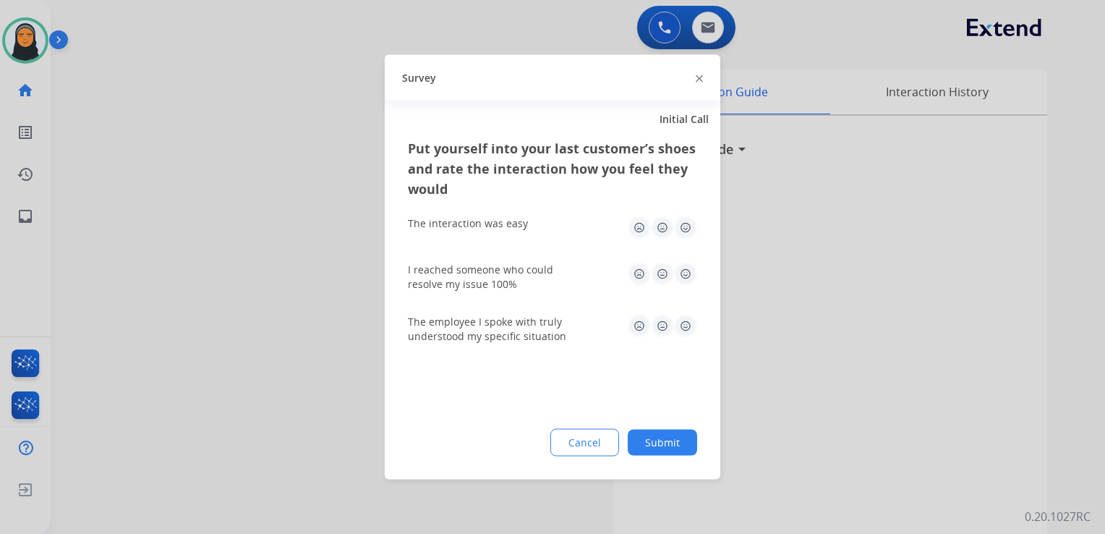
click at [698, 77] on img at bounding box center [699, 78] width 7 height 7
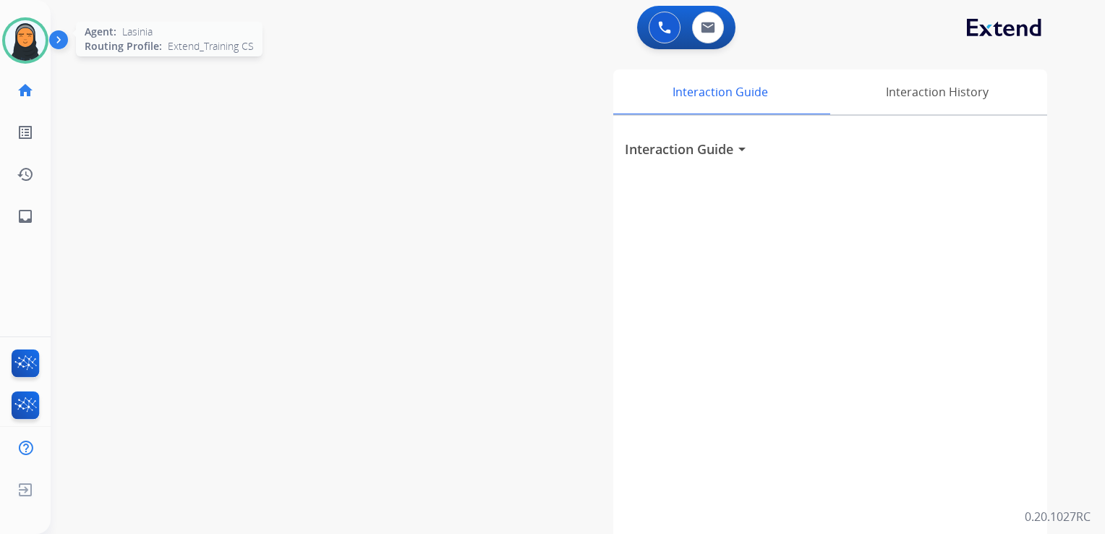
click at [23, 31] on img at bounding box center [25, 40] width 41 height 41
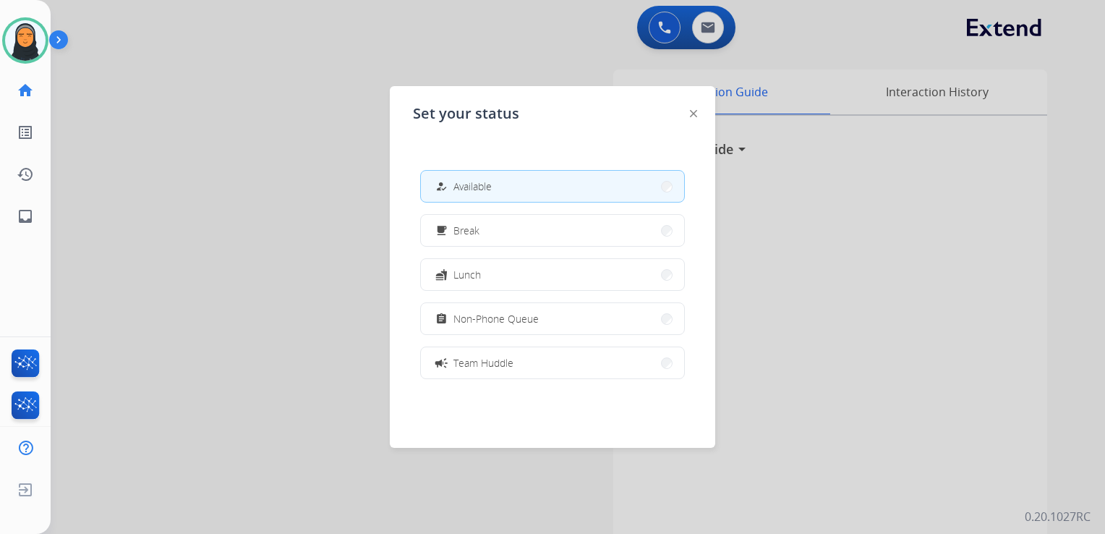
click at [535, 318] on span "Non-Phone Queue" at bounding box center [496, 318] width 85 height 15
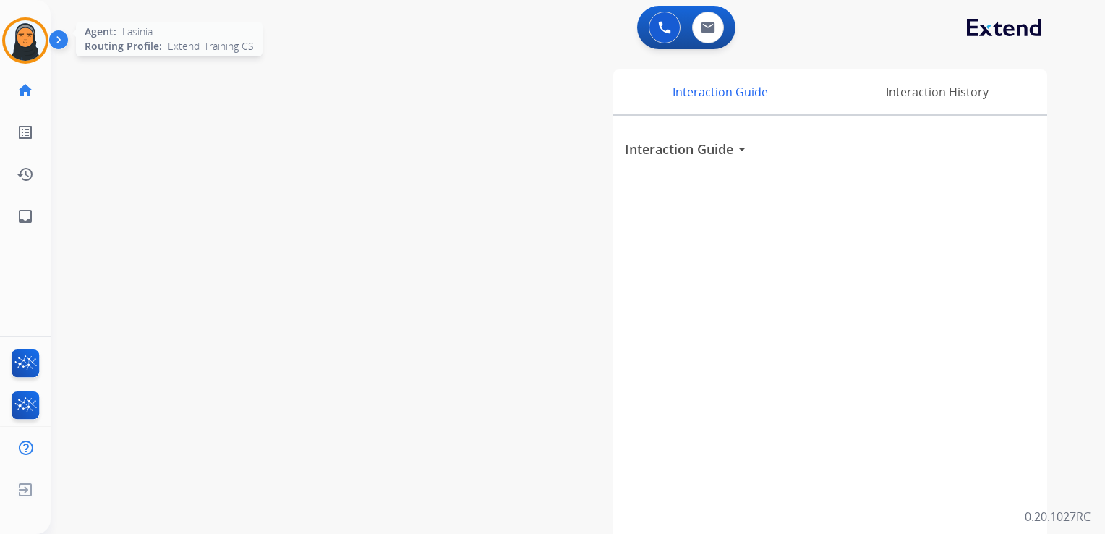
click at [28, 38] on img at bounding box center [25, 40] width 41 height 41
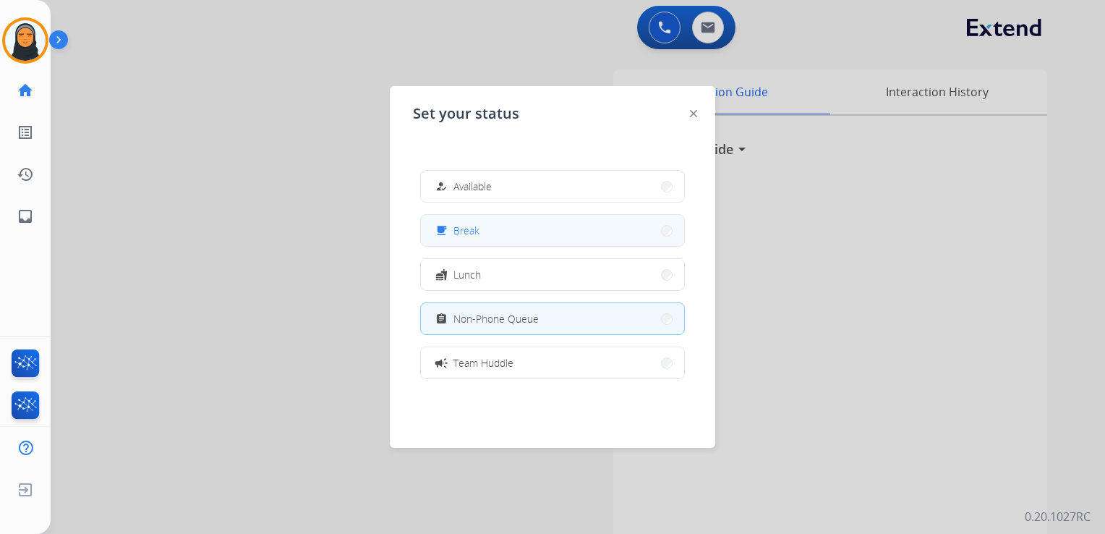
click at [510, 232] on button "free_breakfast Break" at bounding box center [552, 230] width 263 height 31
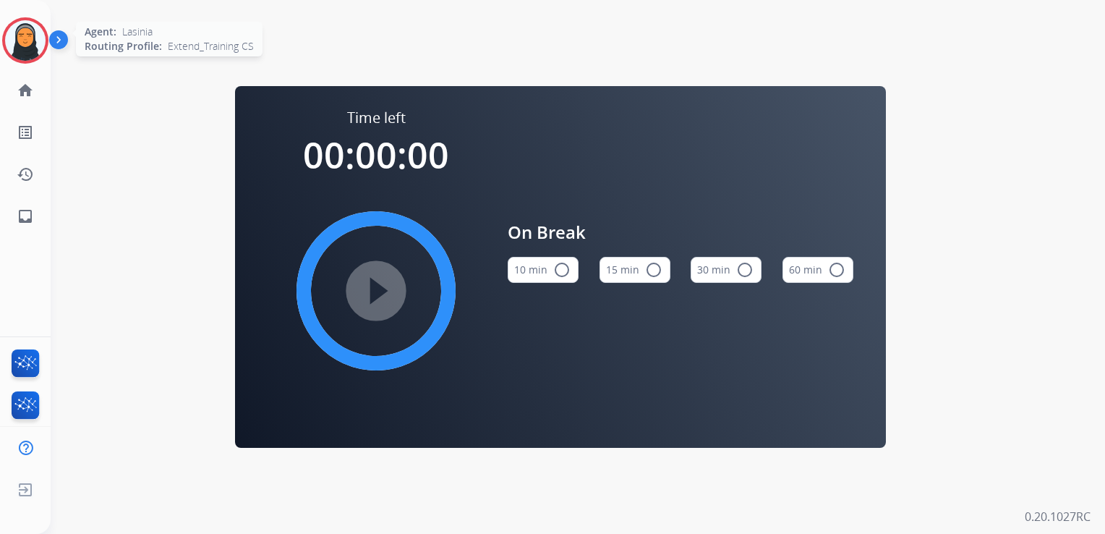
click at [17, 39] on img at bounding box center [25, 40] width 41 height 41
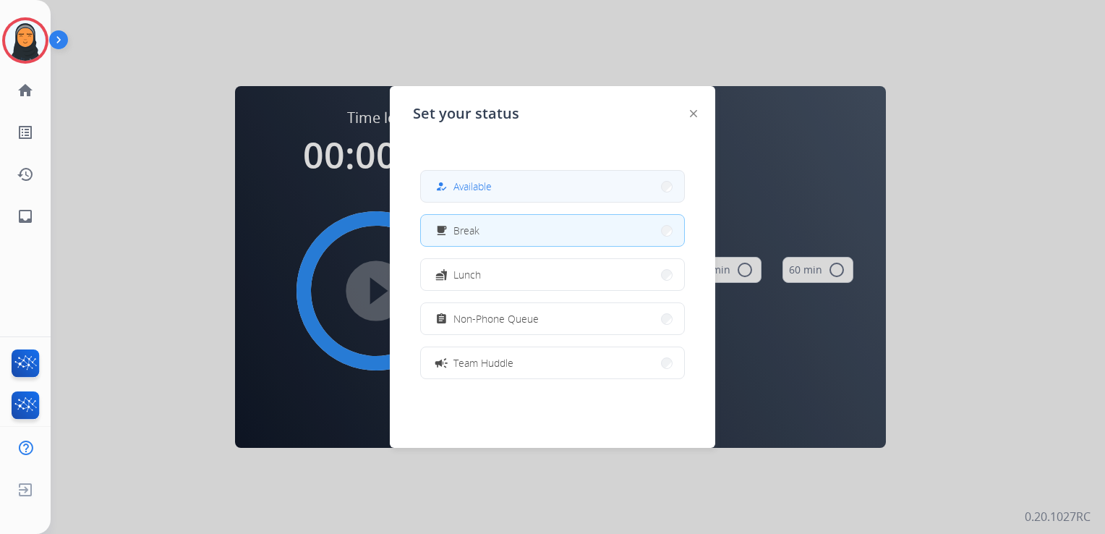
click at [565, 182] on button "how_to_reg Available" at bounding box center [552, 186] width 263 height 31
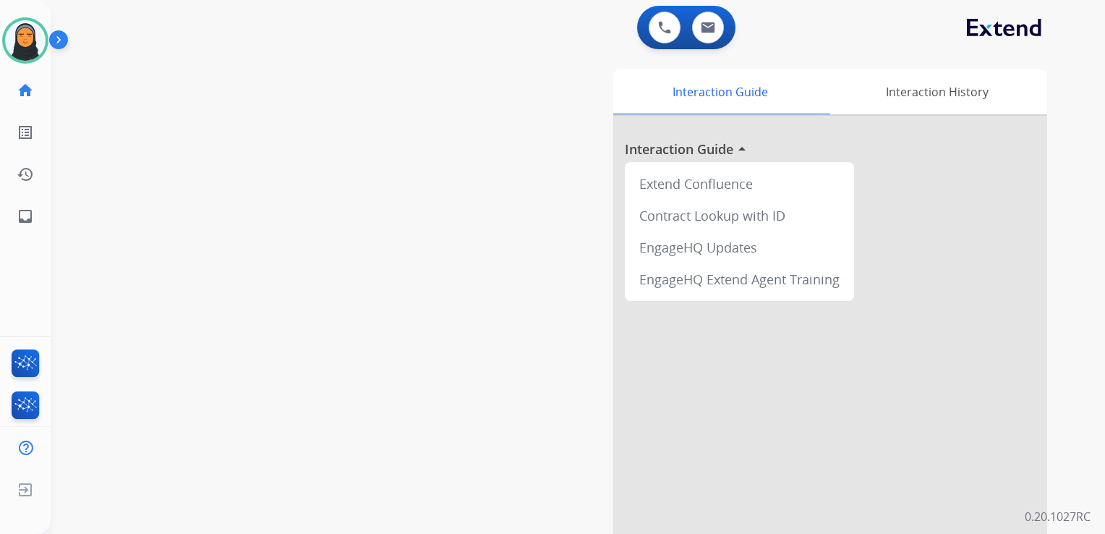
drag, startPoint x: 33, startPoint y: 42, endPoint x: 49, endPoint y: 54, distance: 19.7
click at [33, 42] on img at bounding box center [25, 40] width 41 height 41
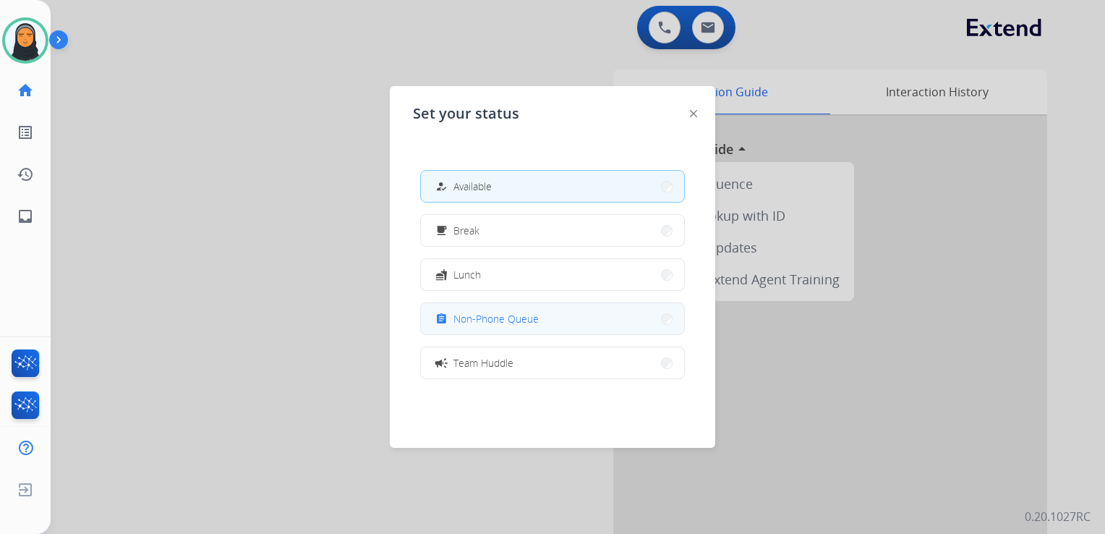
click at [537, 322] on span "Non-Phone Queue" at bounding box center [496, 318] width 85 height 15
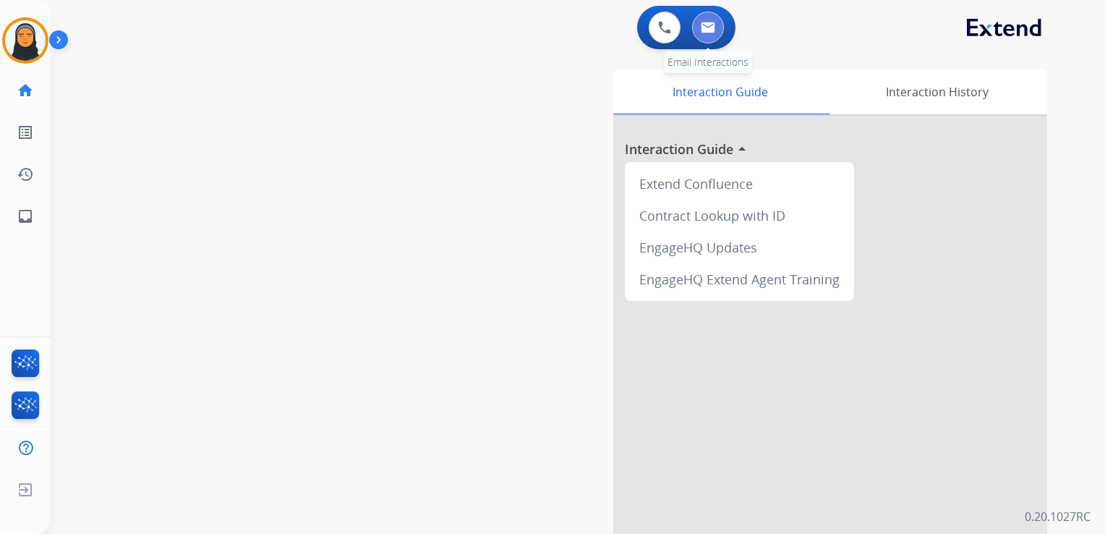
click at [709, 30] on img at bounding box center [708, 28] width 14 height 12
select select "**********"
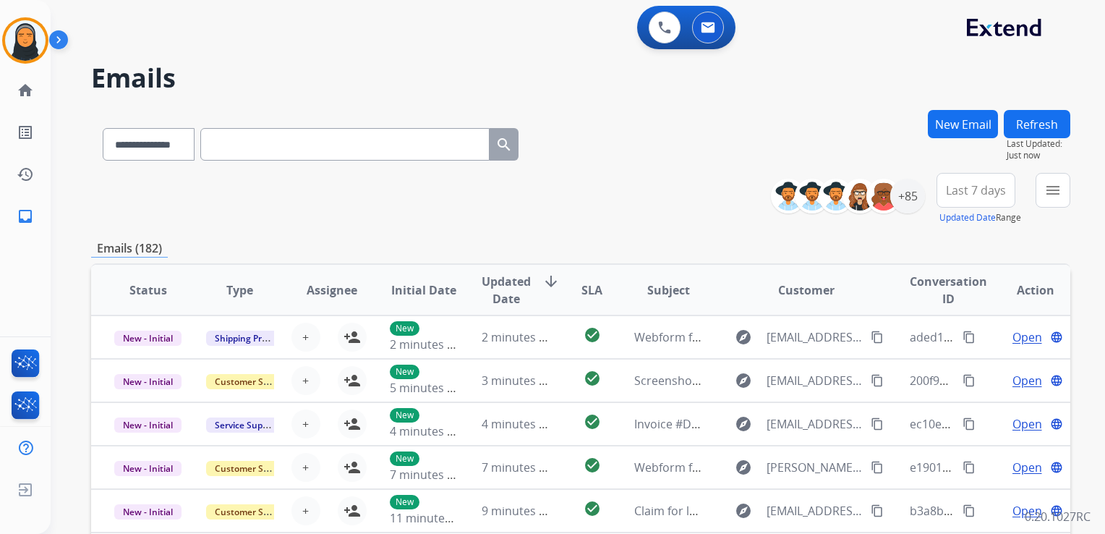
click at [749, 126] on button "New Email" at bounding box center [963, 124] width 70 height 28
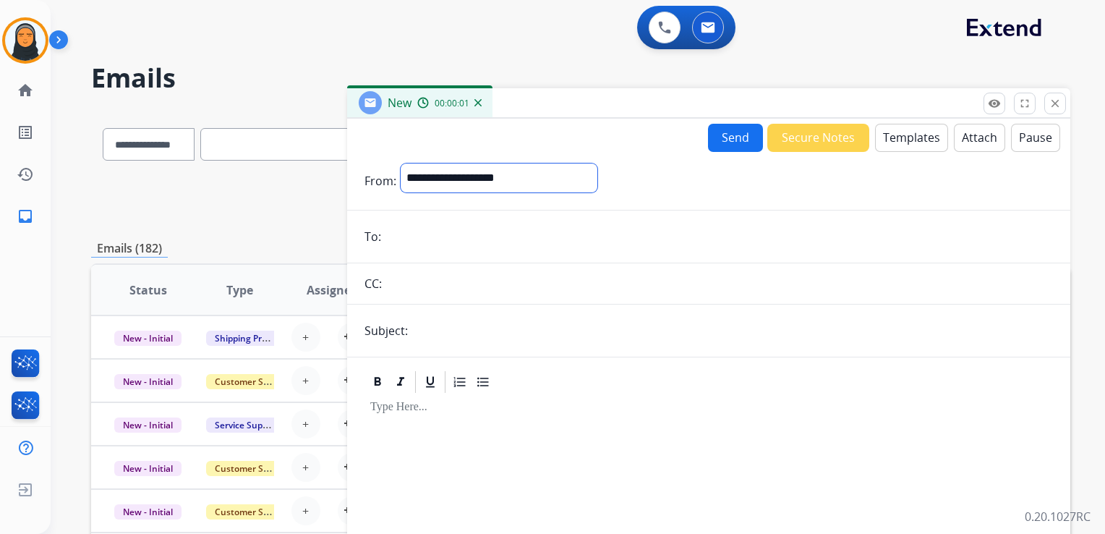
click at [509, 174] on select "**********" at bounding box center [499, 177] width 197 height 29
select select "**********"
click at [401, 163] on select "**********" at bounding box center [499, 177] width 197 height 29
click at [454, 231] on input "email" at bounding box center [720, 238] width 668 height 29
paste input "**********"
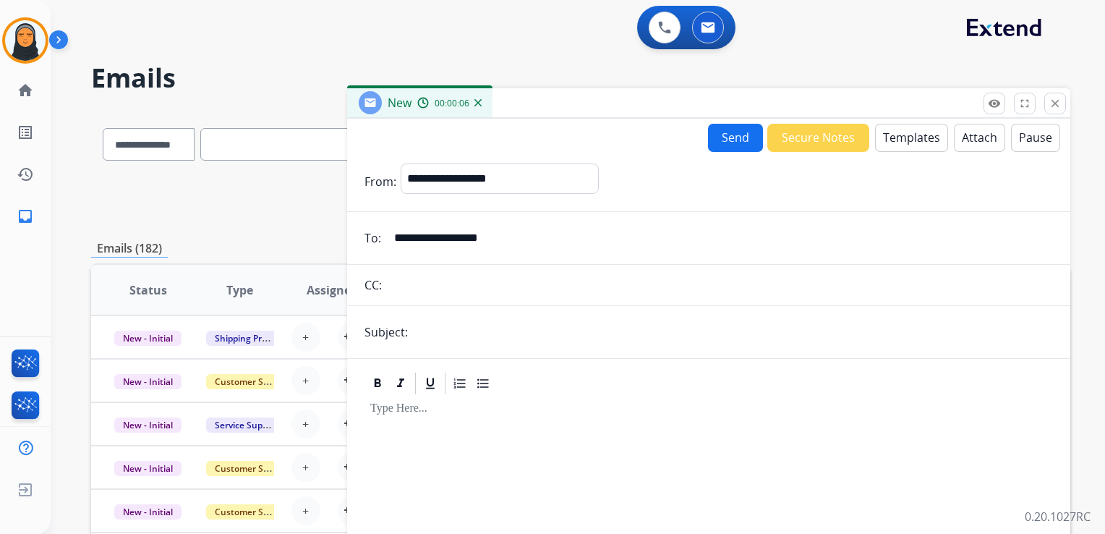
type input "**********"
click at [511, 324] on input "text" at bounding box center [732, 332] width 641 height 29
type input "**********"
click at [749, 136] on button "Templates" at bounding box center [911, 138] width 73 height 28
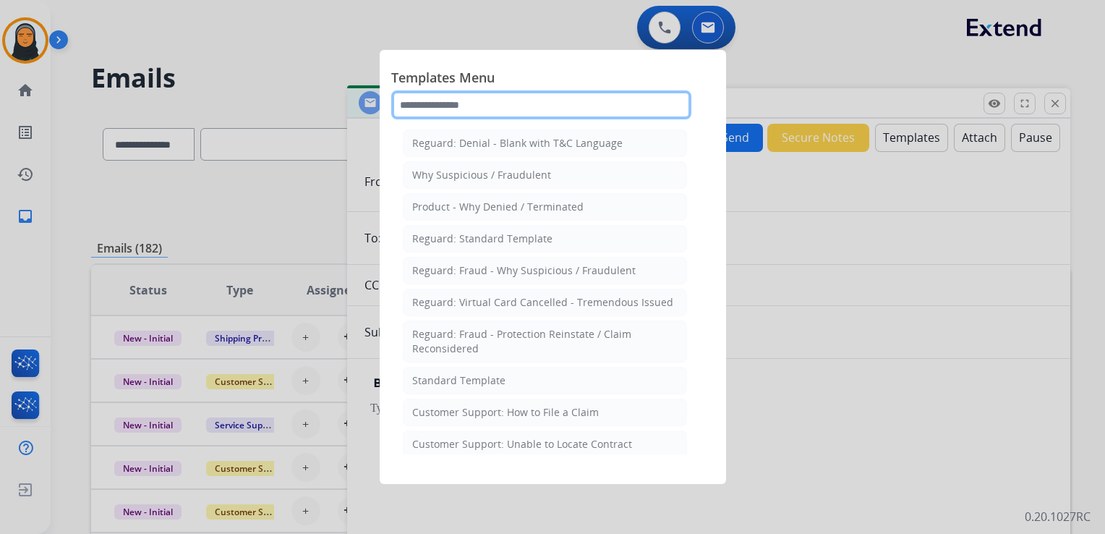
click at [553, 106] on input "text" at bounding box center [541, 104] width 300 height 29
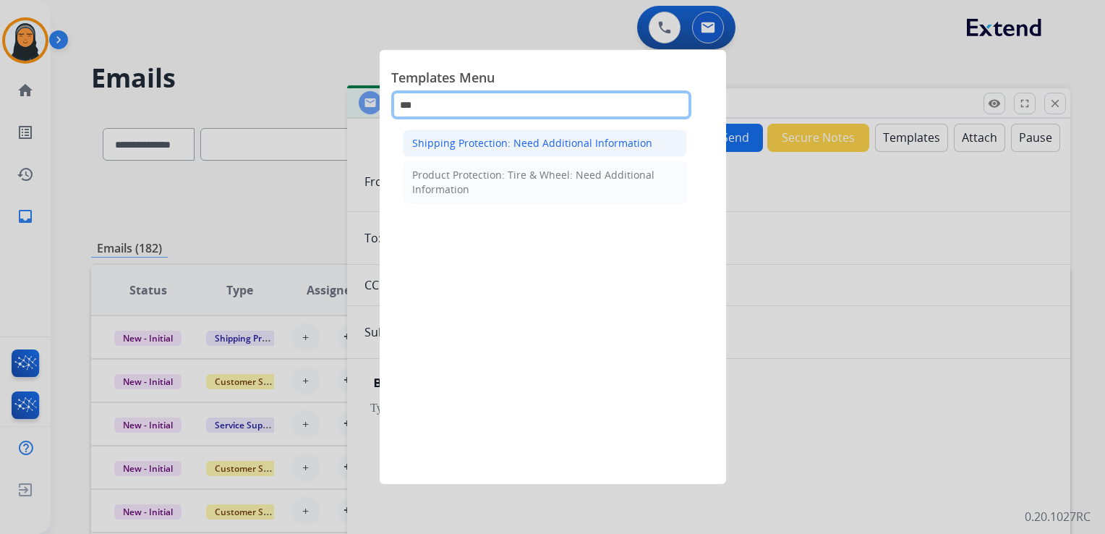
type input "***"
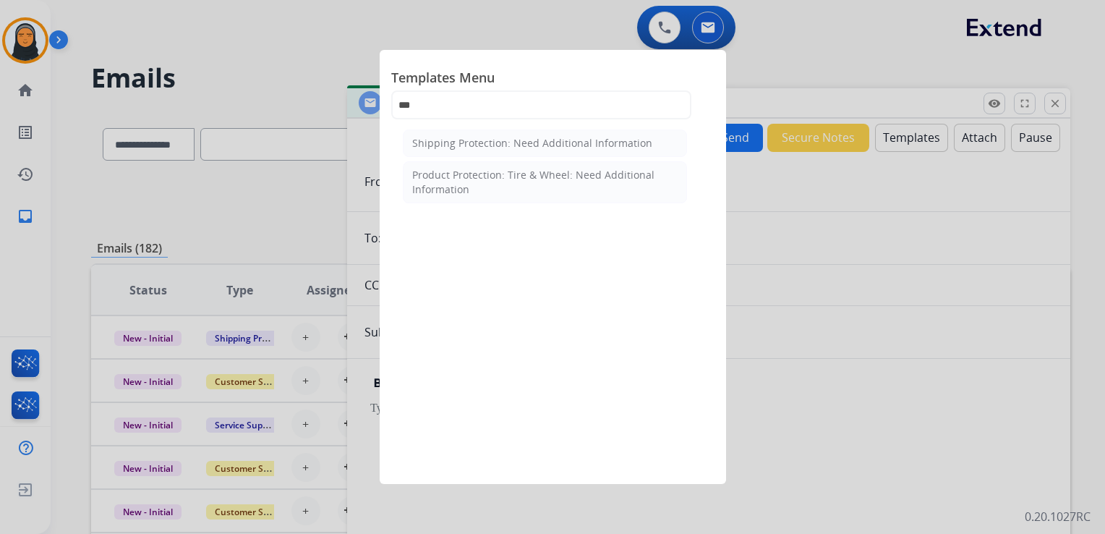
click at [544, 143] on div "Shipping Protection: Need Additional Information" at bounding box center [532, 143] width 240 height 14
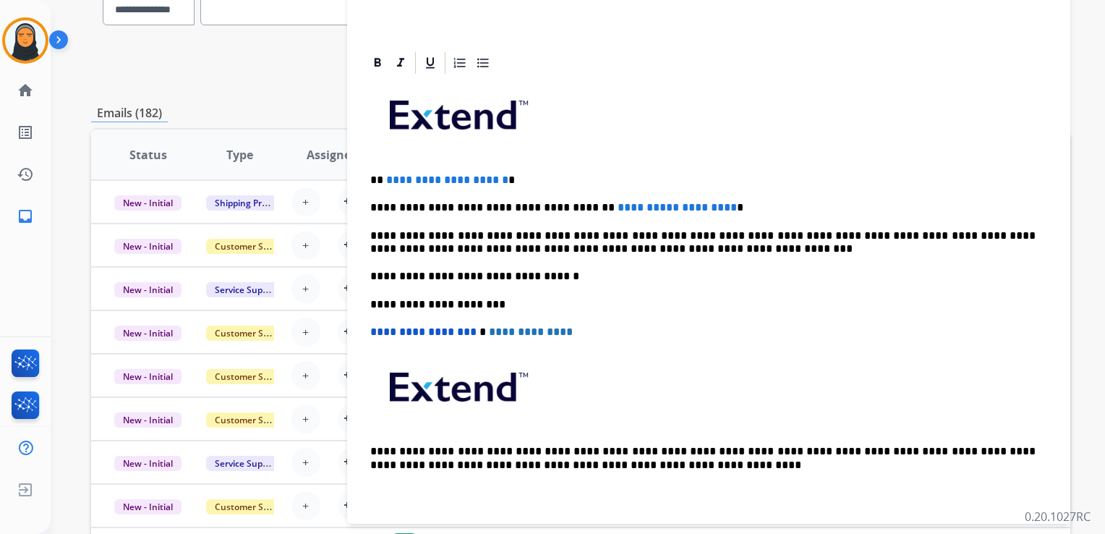
scroll to position [145, 0]
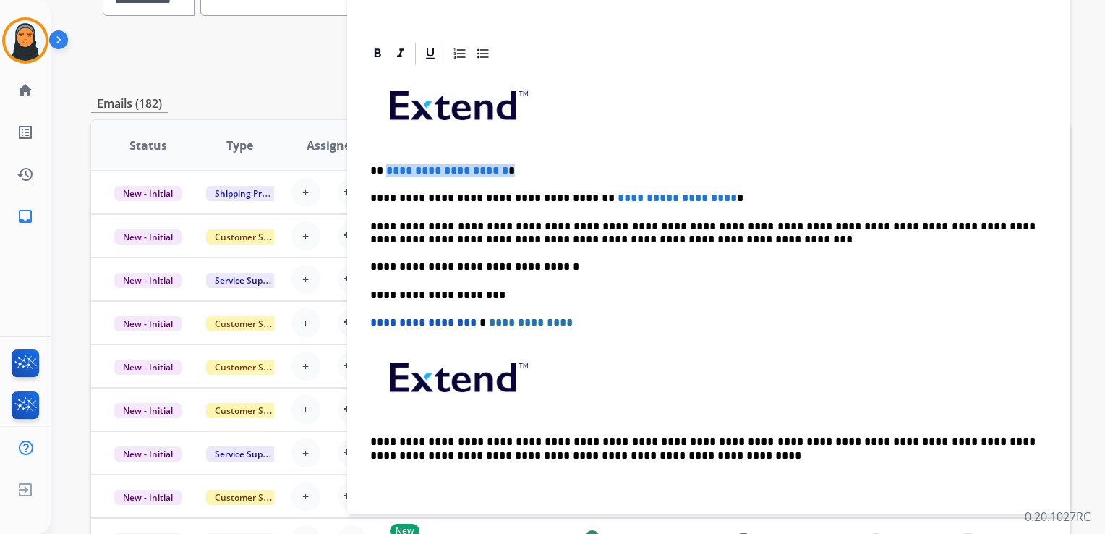
drag, startPoint x: 530, startPoint y: 168, endPoint x: 383, endPoint y: 169, distance: 146.9
click at [383, 169] on p "**********" at bounding box center [703, 170] width 666 height 13
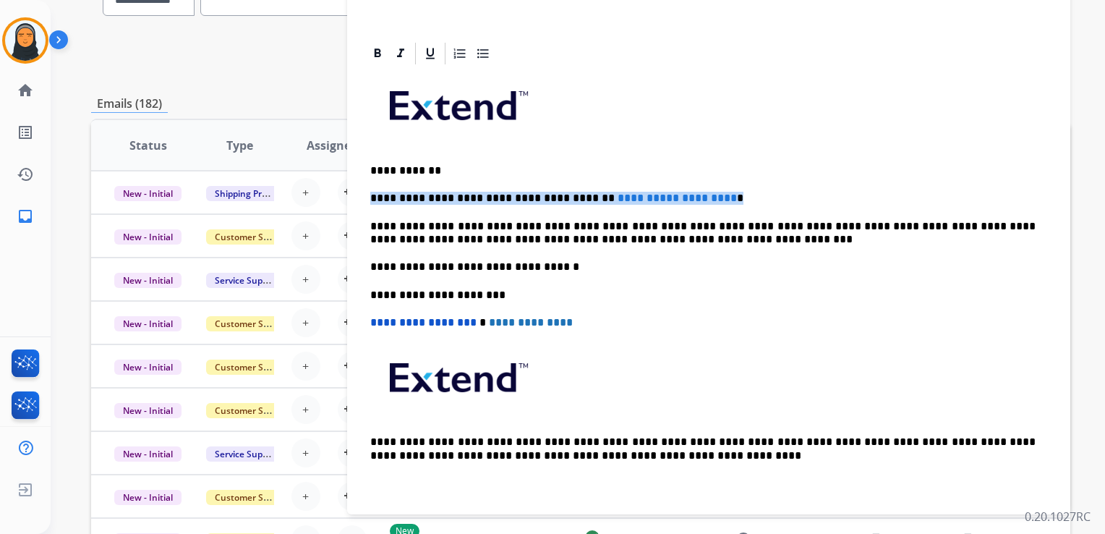
drag, startPoint x: 721, startPoint y: 193, endPoint x: 372, endPoint y: 185, distance: 348.8
click at [372, 185] on div "**********" at bounding box center [709, 288] width 689 height 442
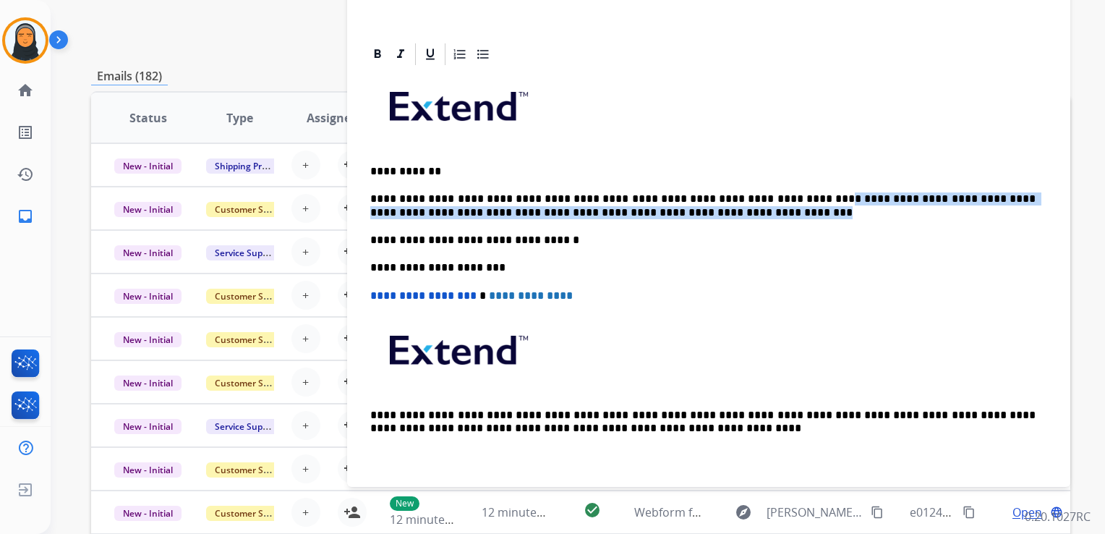
drag, startPoint x: 774, startPoint y: 195, endPoint x: 801, endPoint y: 209, distance: 30.1
click at [749, 209] on p "**********" at bounding box center [703, 205] width 666 height 27
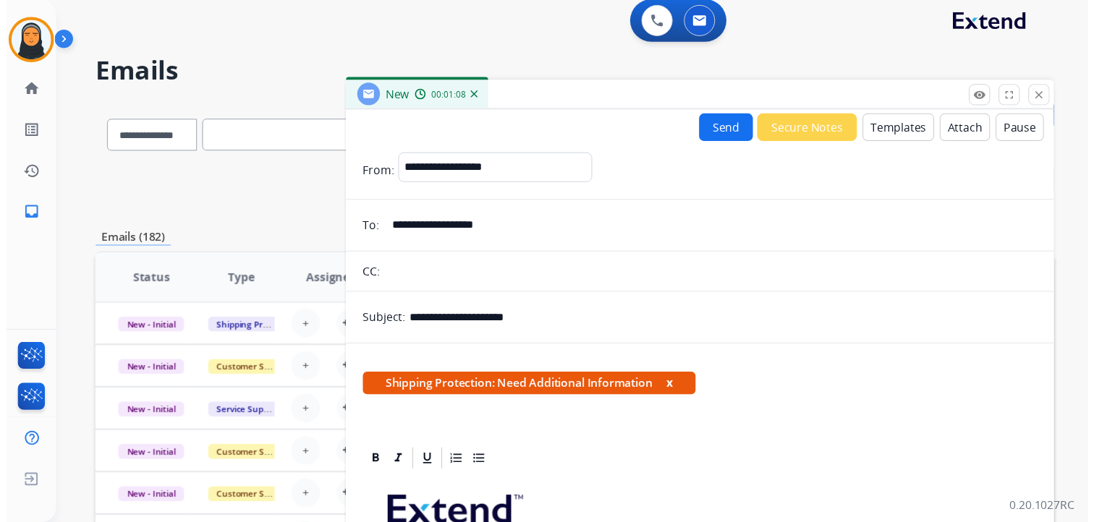
scroll to position [0, 0]
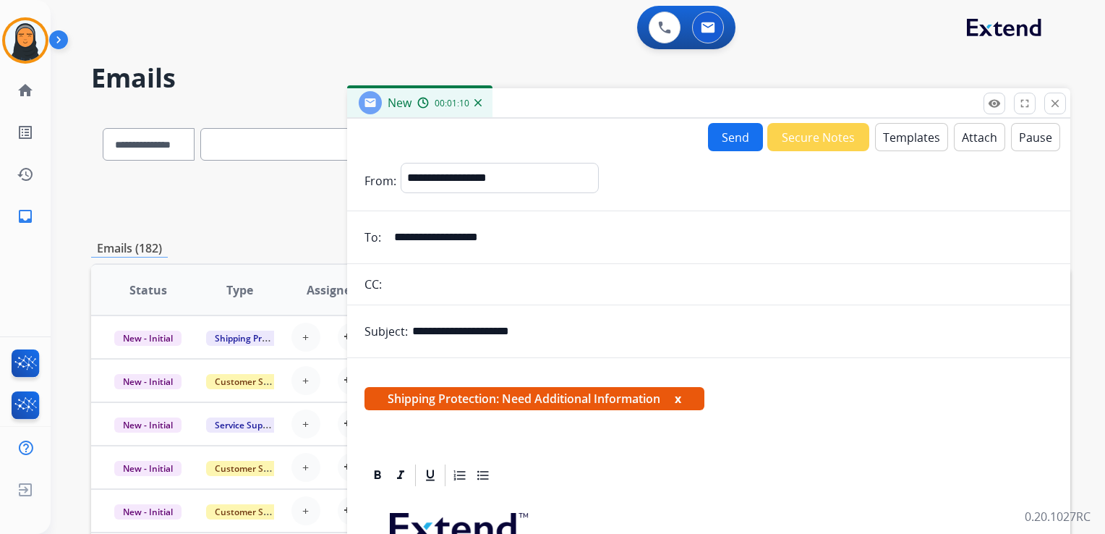
click at [737, 140] on button "Send" at bounding box center [735, 137] width 55 height 28
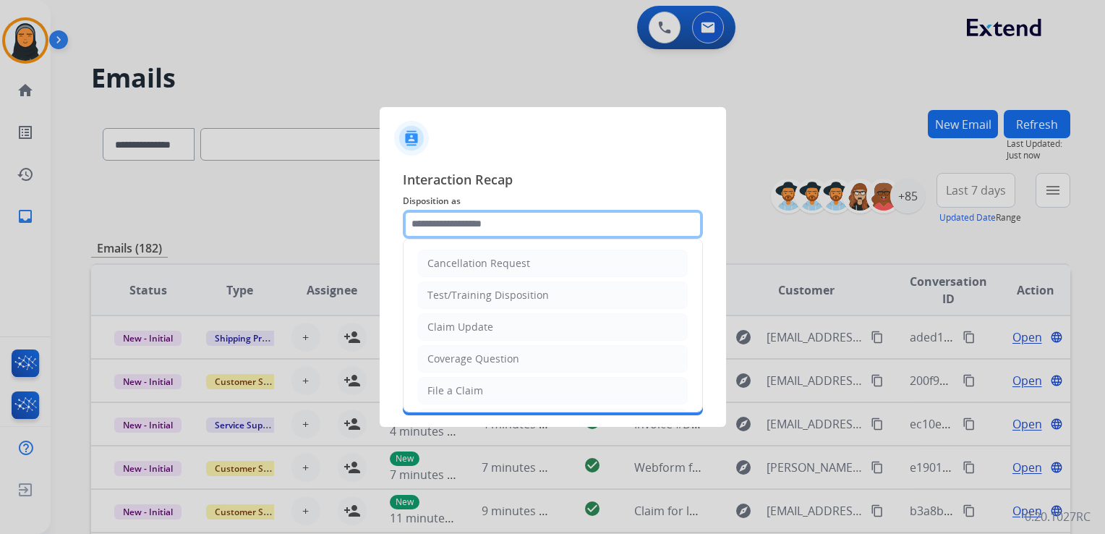
click at [517, 221] on input "text" at bounding box center [553, 224] width 300 height 29
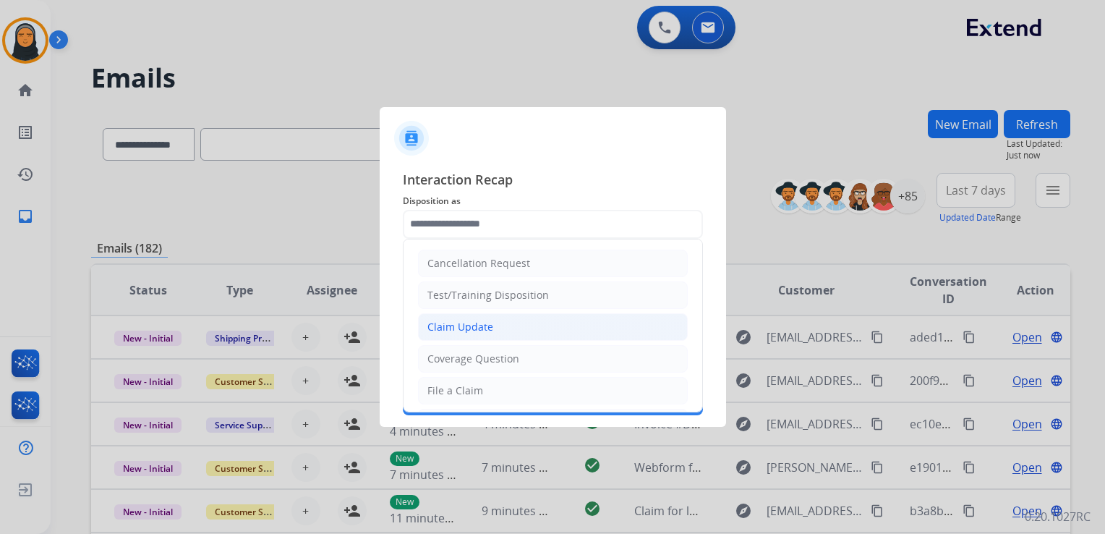
click at [425, 328] on li "Claim Update" at bounding box center [553, 326] width 270 height 27
type input "**********"
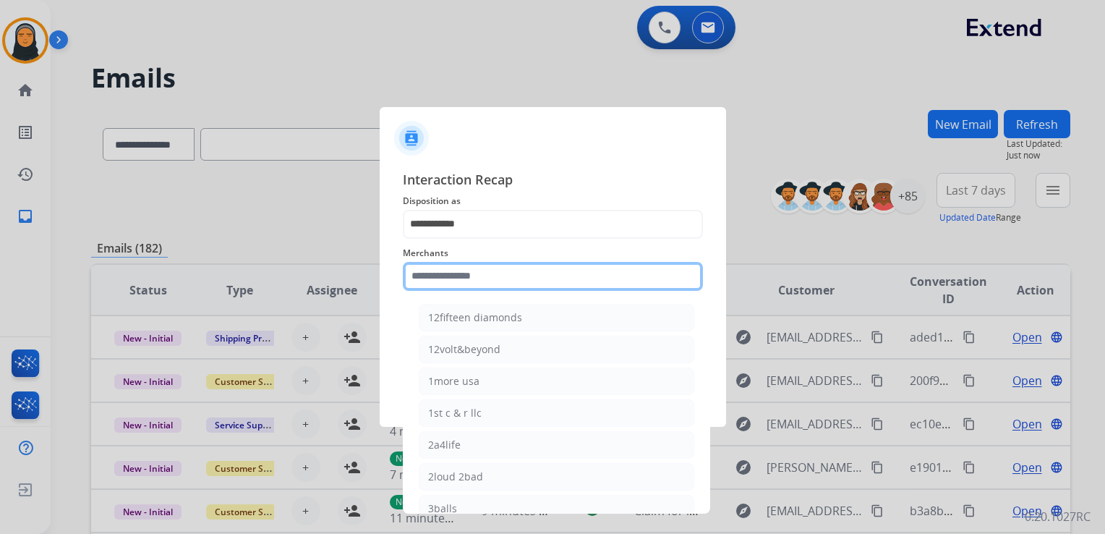
click at [514, 277] on input "text" at bounding box center [553, 276] width 300 height 29
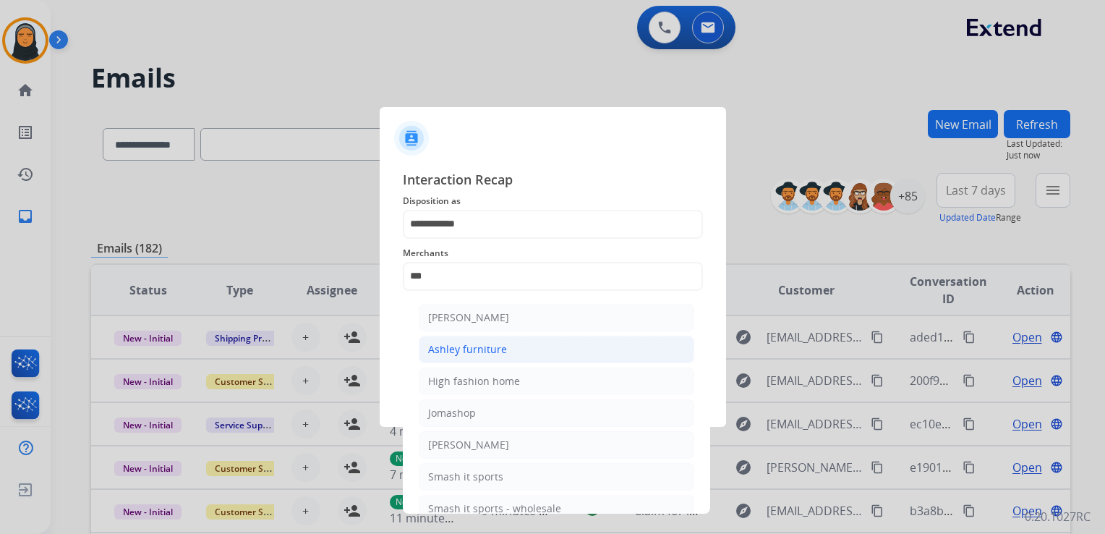
click at [511, 349] on li "Ashley furniture" at bounding box center [557, 349] width 276 height 27
type input "**********"
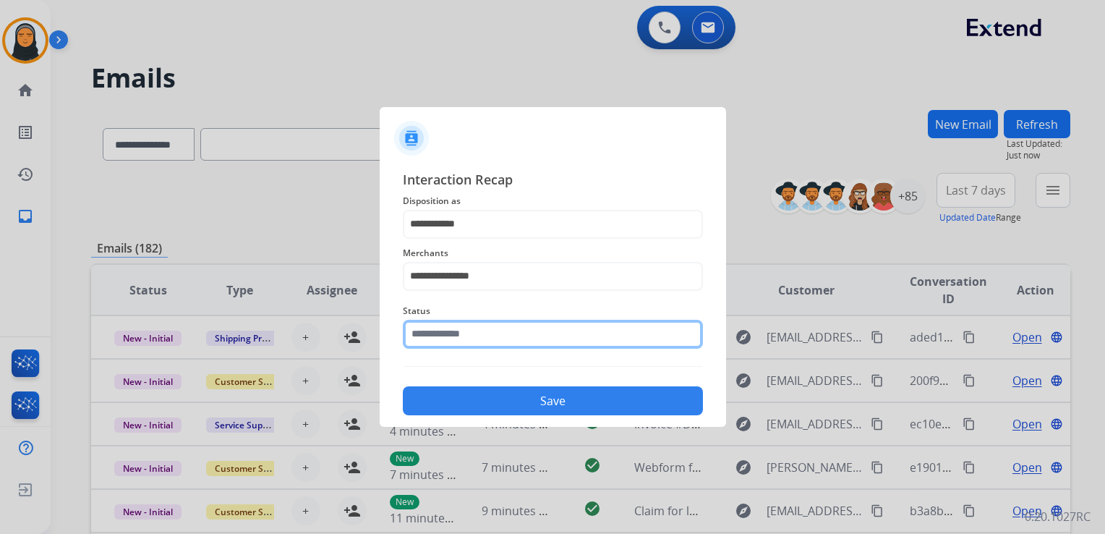
click at [518, 337] on input "text" at bounding box center [553, 334] width 300 height 29
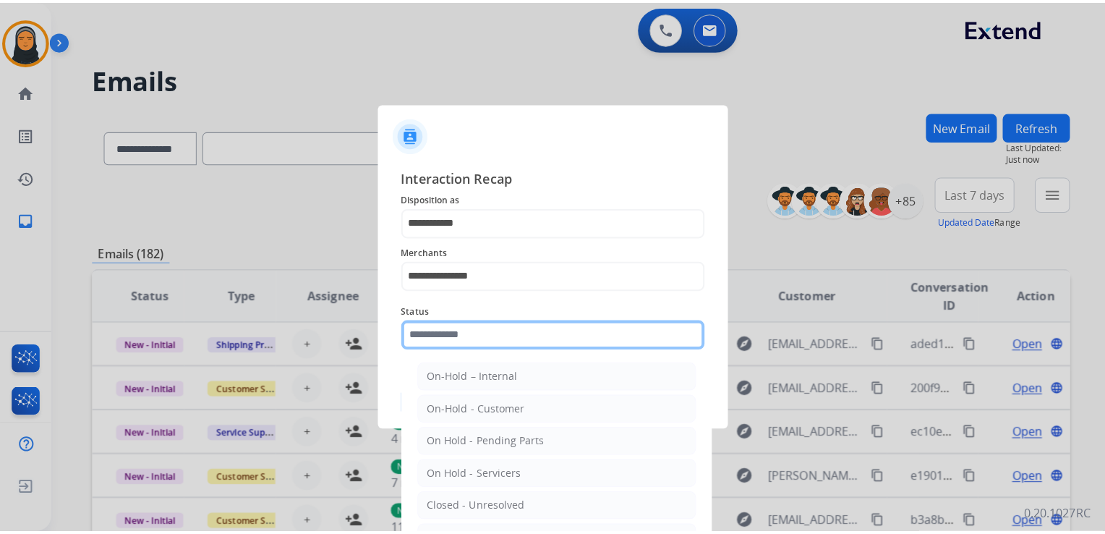
scroll to position [72, 0]
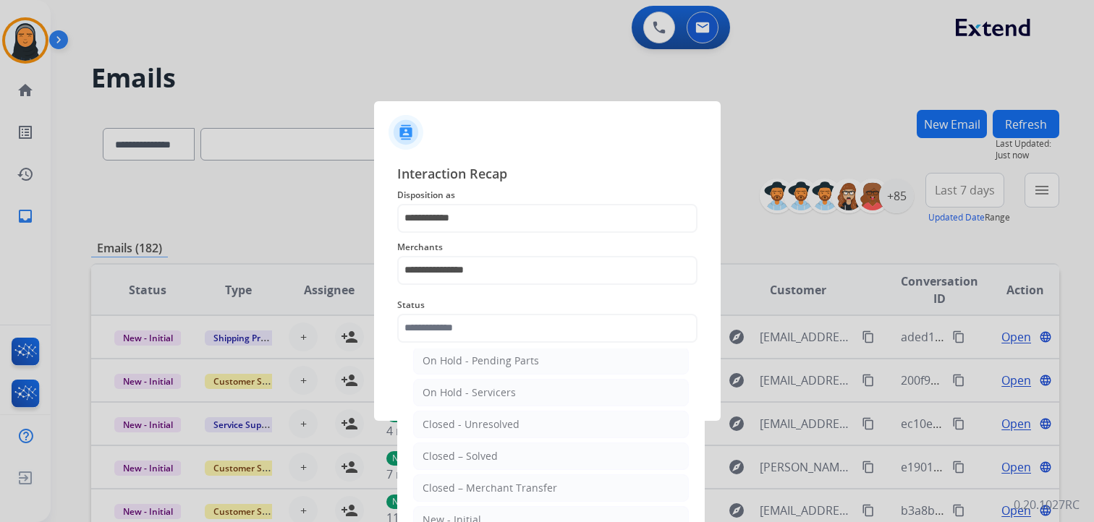
click at [552, 459] on li "Closed – Solved" at bounding box center [551, 456] width 276 height 27
type input "**********"
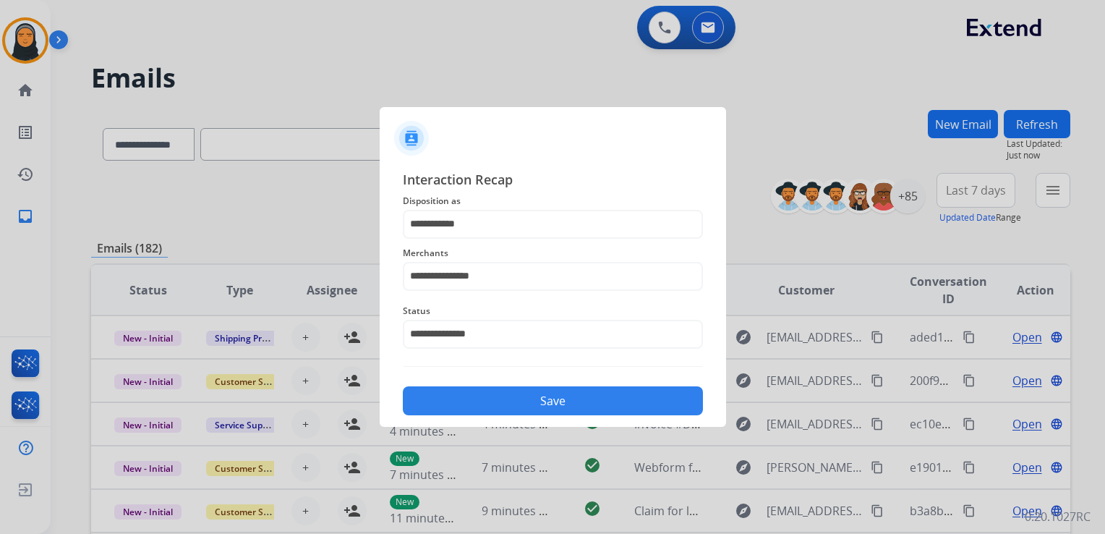
click at [517, 407] on button "Save" at bounding box center [553, 400] width 300 height 29
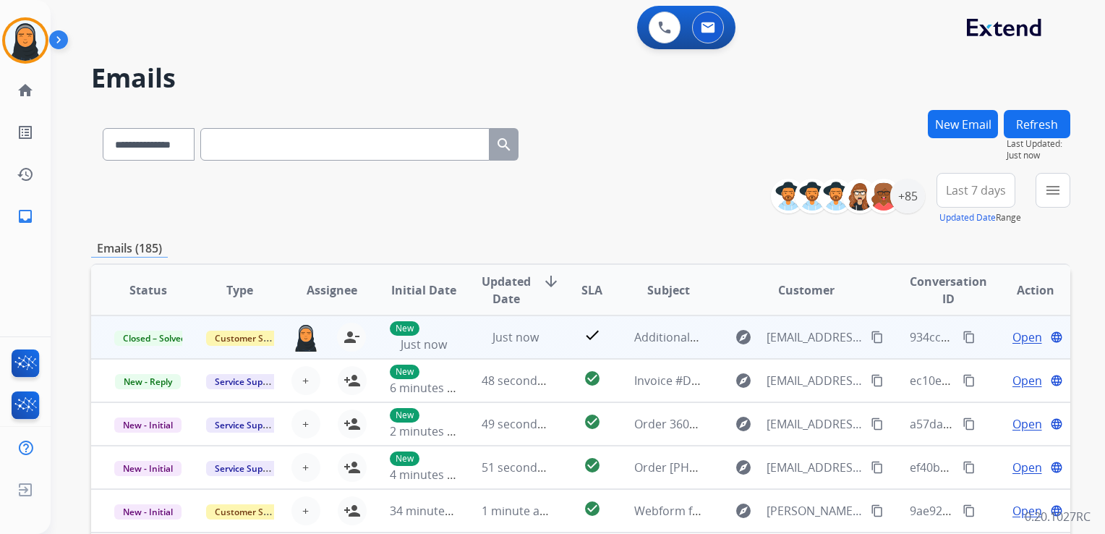
click at [749, 331] on mat-icon "content_copy" at bounding box center [969, 337] width 13 height 13
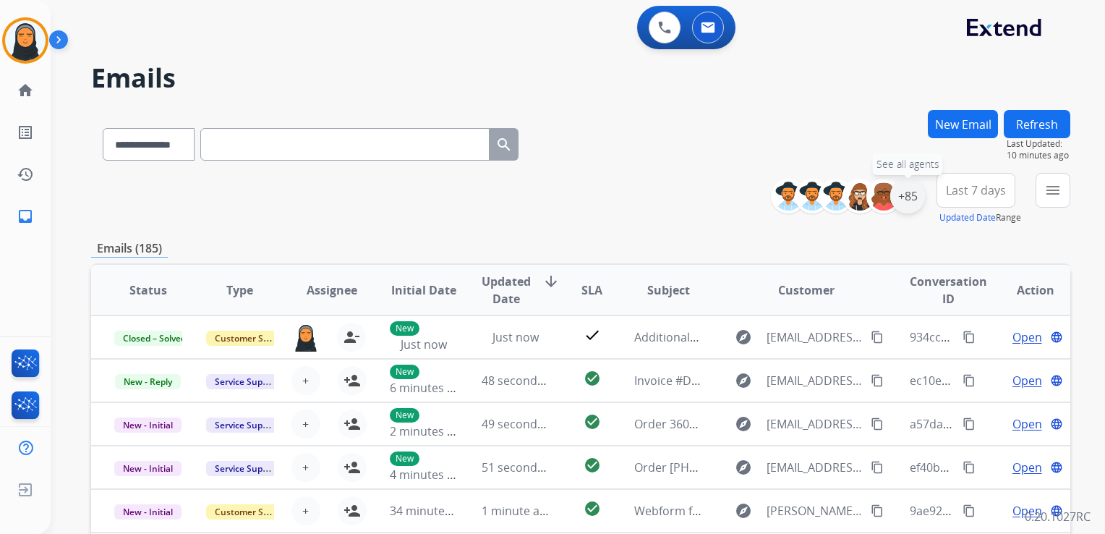
click at [749, 195] on div "+85" at bounding box center [908, 196] width 35 height 35
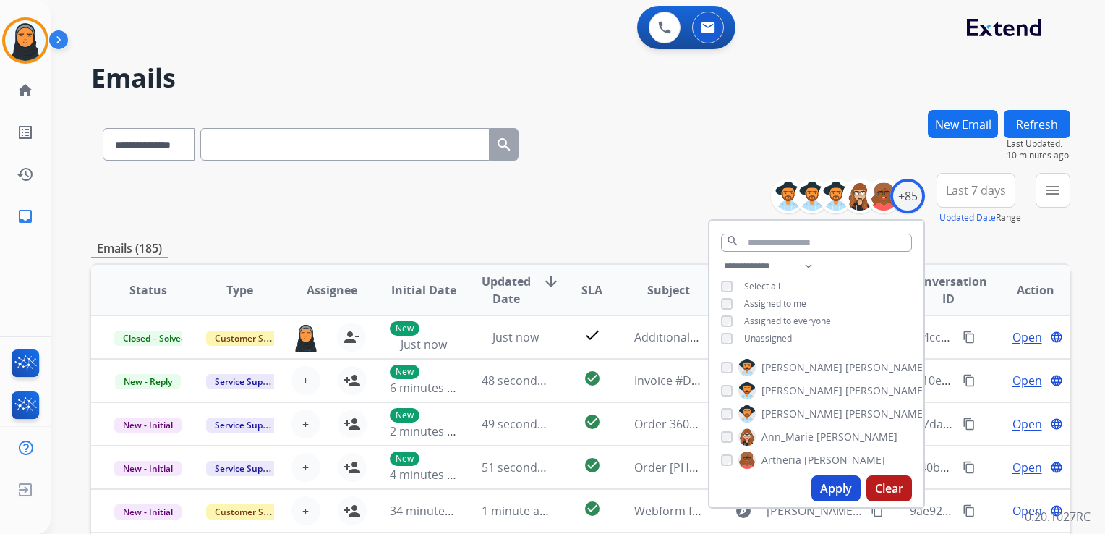
click at [749, 492] on button "Apply" at bounding box center [836, 488] width 49 height 26
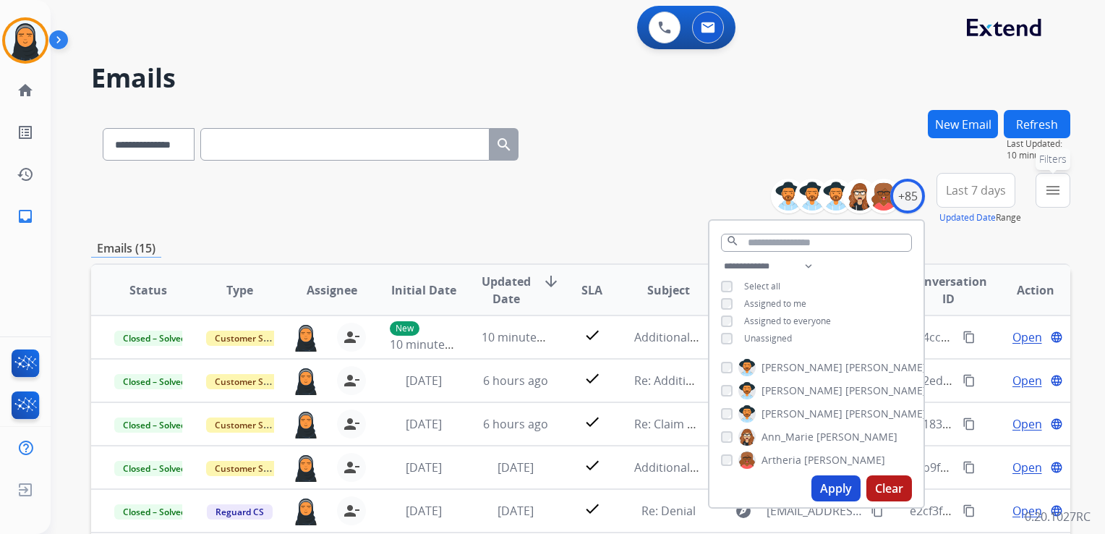
click at [749, 190] on mat-icon "menu" at bounding box center [1053, 190] width 17 height 17
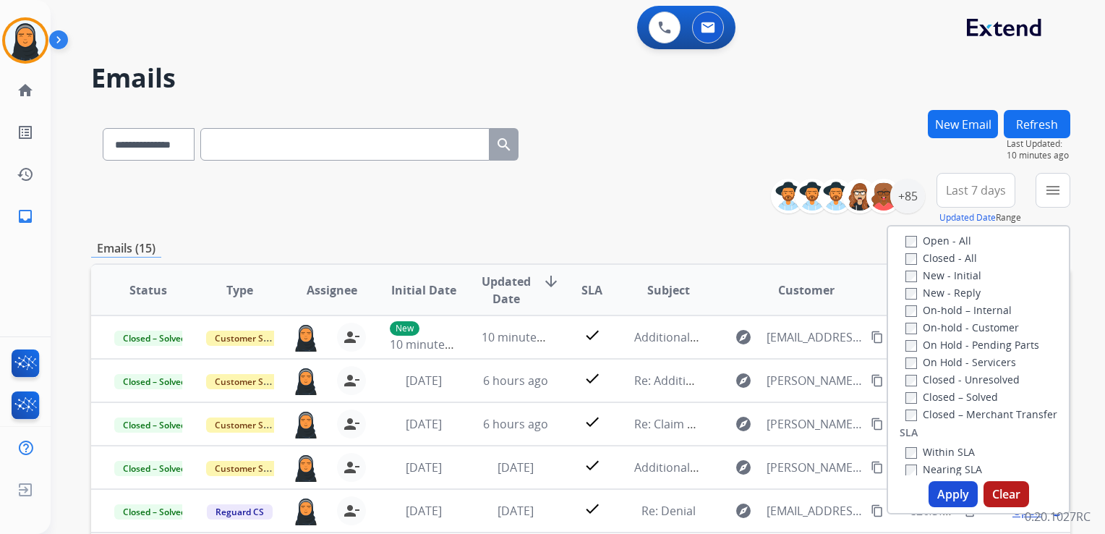
scroll to position [217, 0]
click at [749, 493] on button "Apply" at bounding box center [953, 494] width 49 height 26
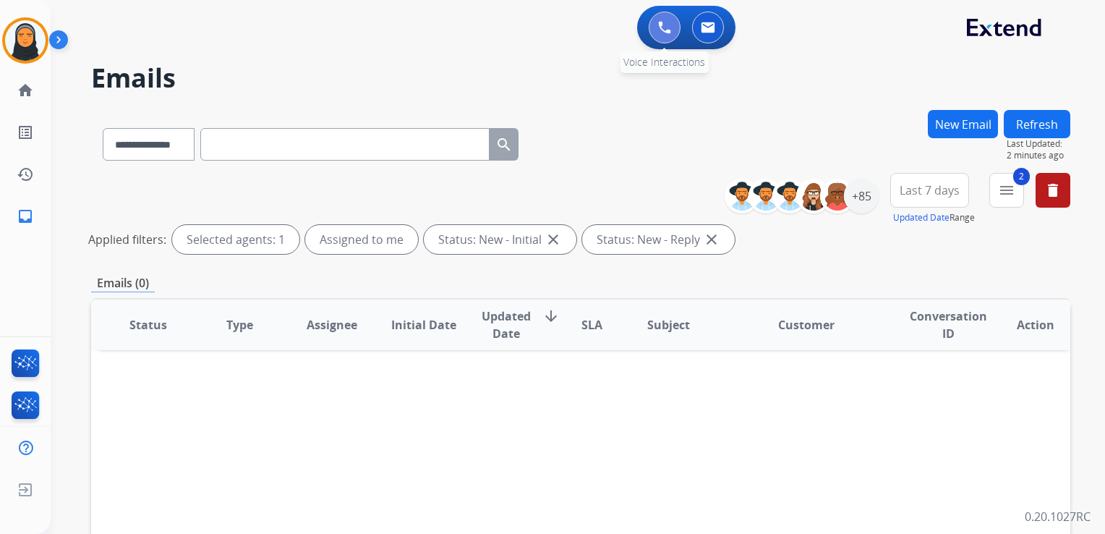
click at [660, 25] on img at bounding box center [664, 27] width 13 height 13
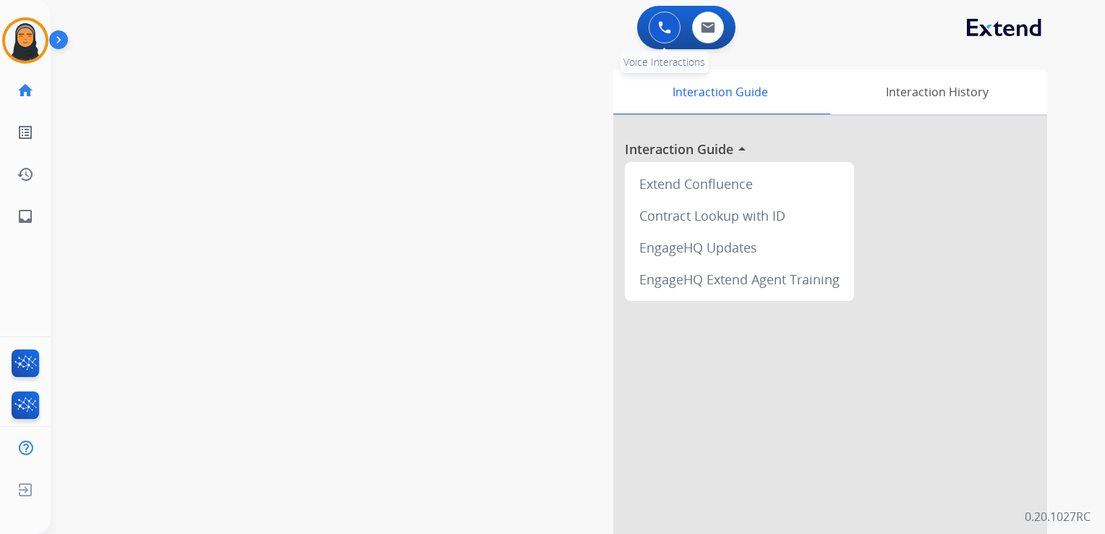
click at [663, 33] on img at bounding box center [664, 27] width 13 height 13
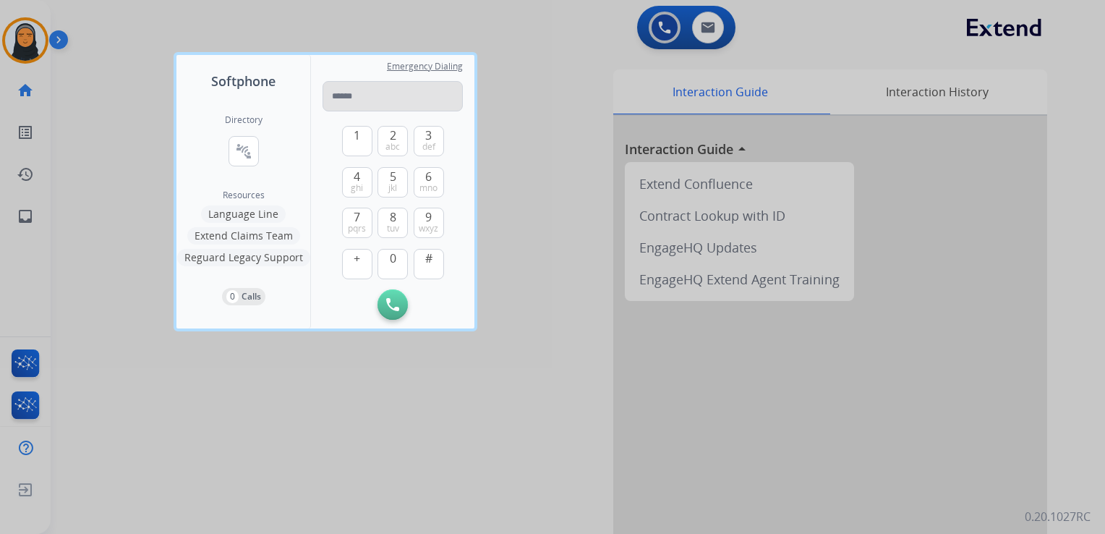
click at [373, 95] on input "tel" at bounding box center [393, 96] width 140 height 30
type input "**********"
click at [382, 299] on button "Initiate Call" at bounding box center [393, 304] width 30 height 30
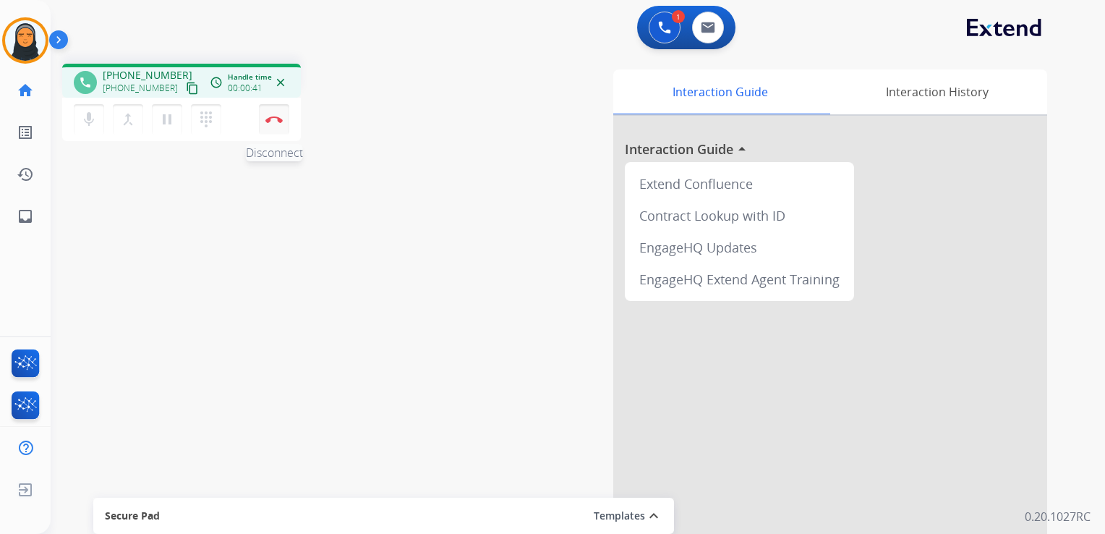
click at [277, 132] on button "Disconnect" at bounding box center [274, 119] width 30 height 30
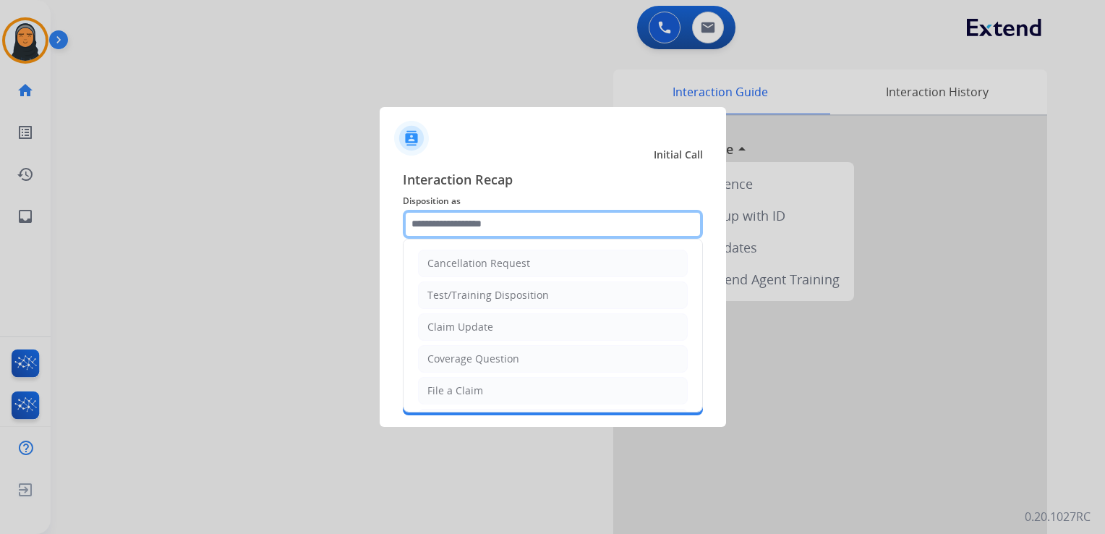
click at [552, 225] on input "text" at bounding box center [553, 224] width 300 height 29
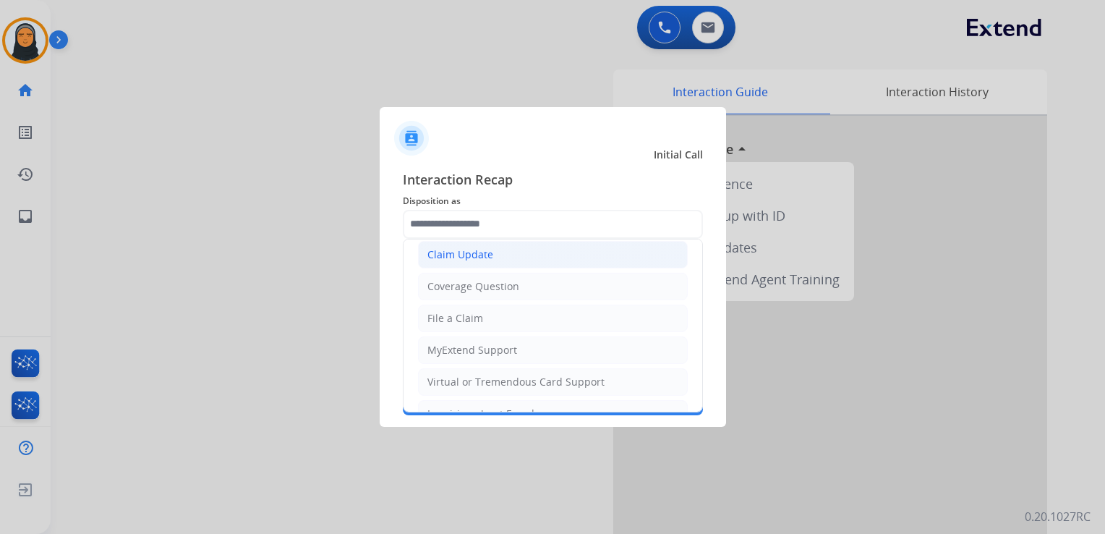
click at [530, 251] on li "Claim Update" at bounding box center [553, 254] width 270 height 27
type input "**********"
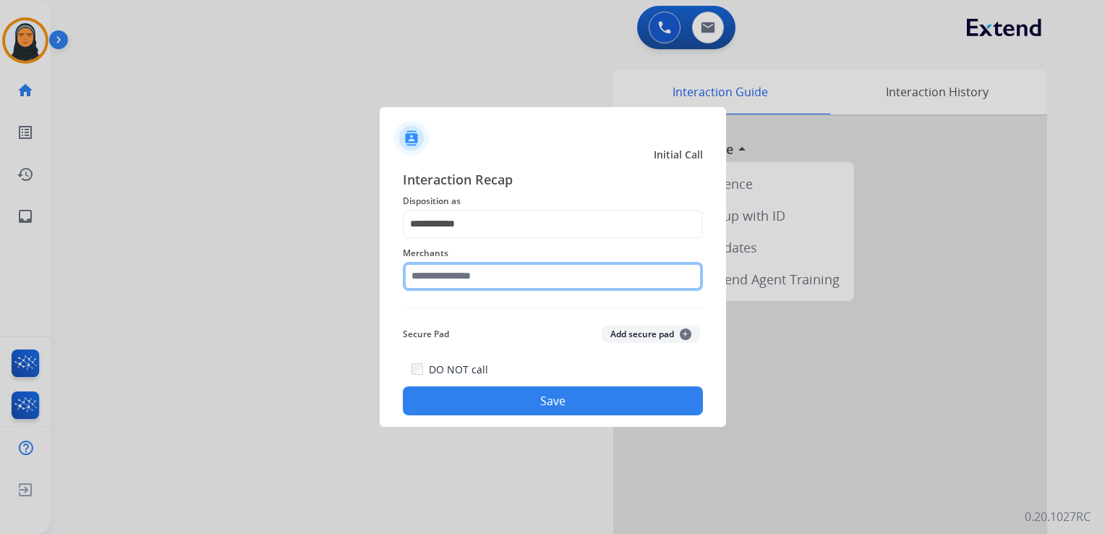
click at [507, 279] on input "text" at bounding box center [553, 276] width 300 height 29
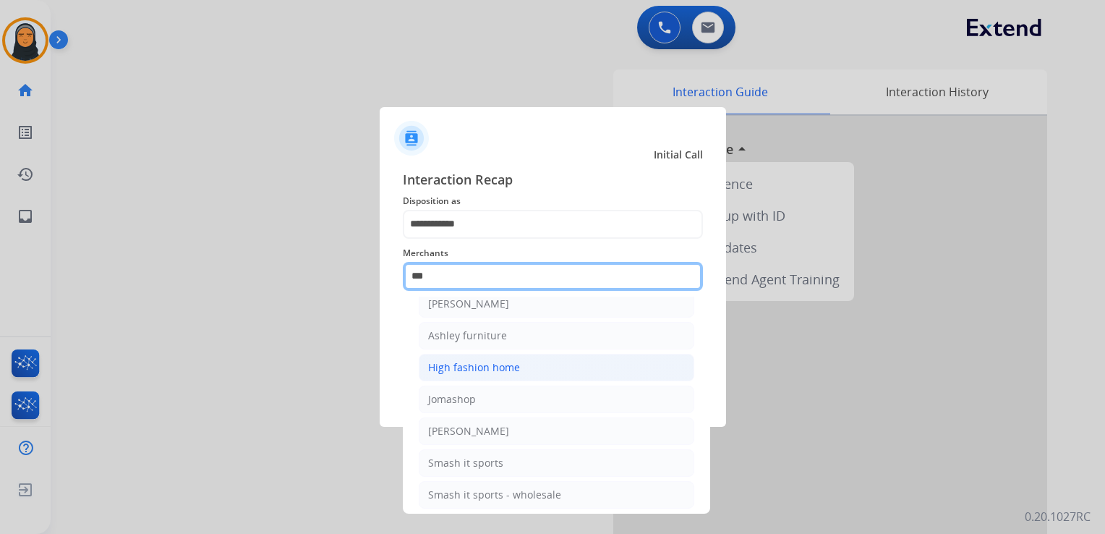
scroll to position [0, 0]
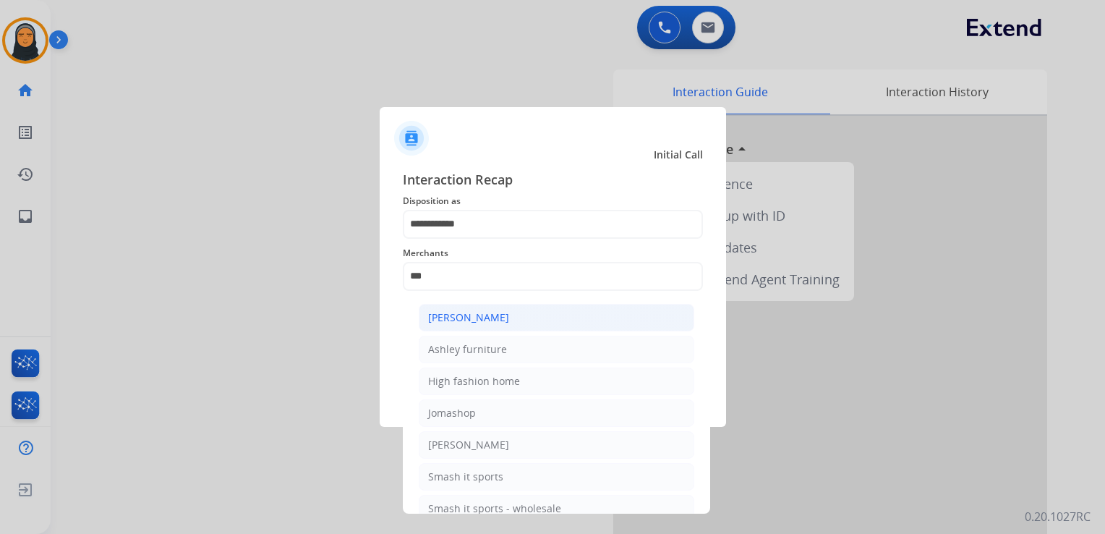
click at [556, 318] on li "[PERSON_NAME]" at bounding box center [557, 317] width 276 height 27
type input "**********"
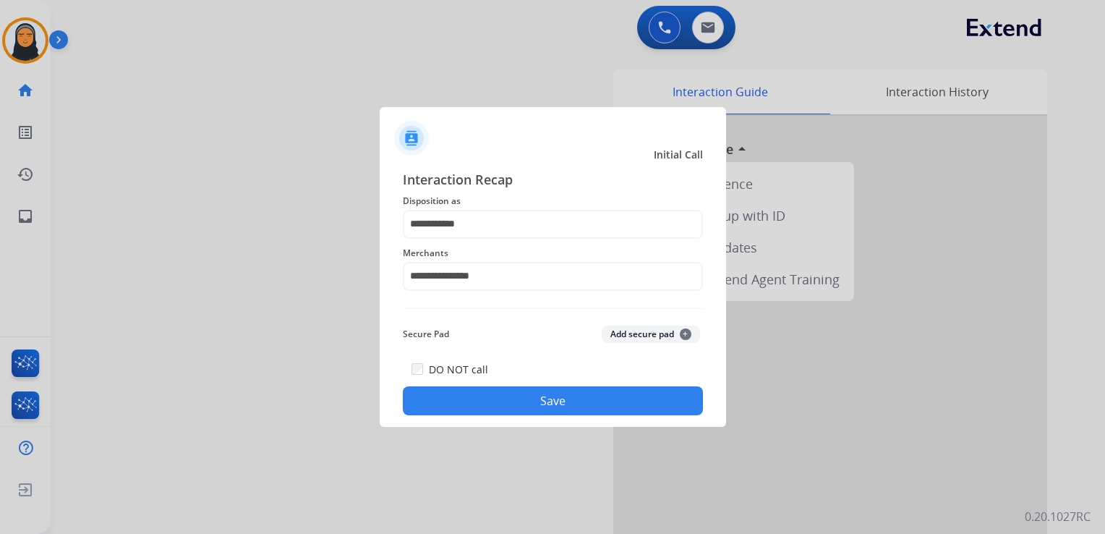
click at [550, 395] on button "Save" at bounding box center [553, 400] width 300 height 29
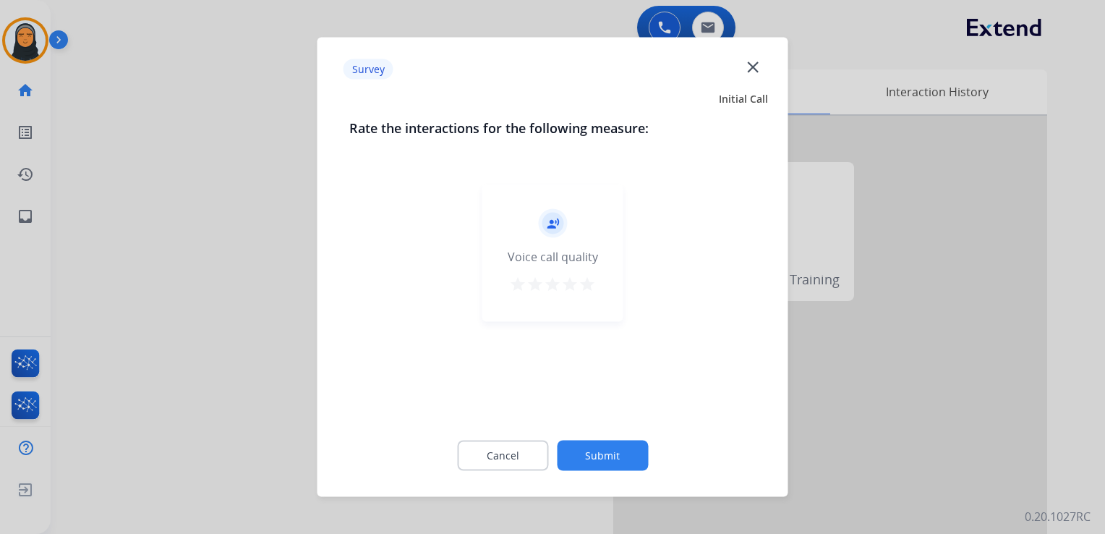
click at [590, 287] on mat-icon "star" at bounding box center [587, 284] width 17 height 17
click at [626, 454] on button "Submit" at bounding box center [602, 456] width 91 height 30
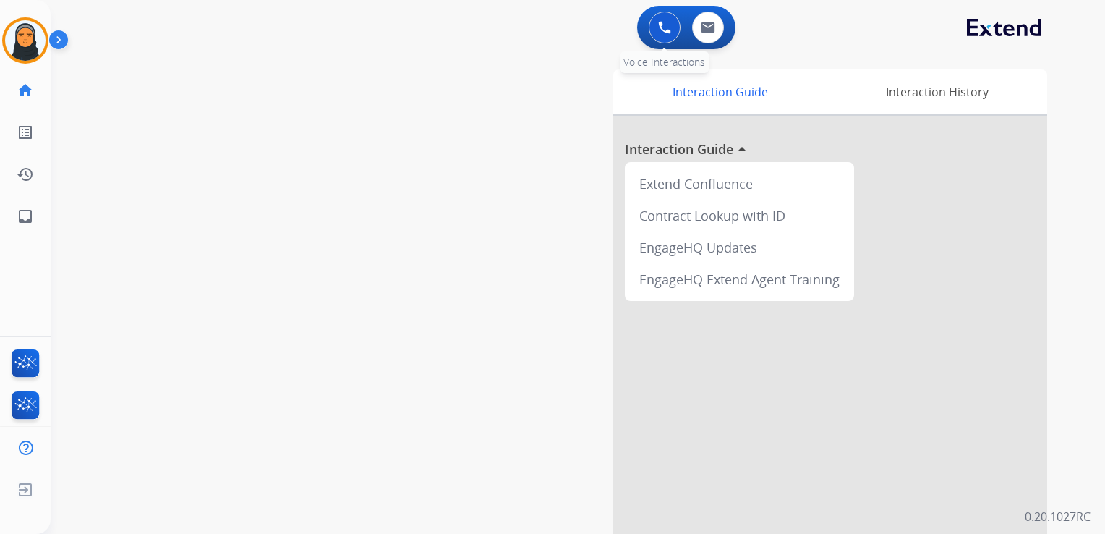
click at [659, 33] on img at bounding box center [664, 27] width 13 height 13
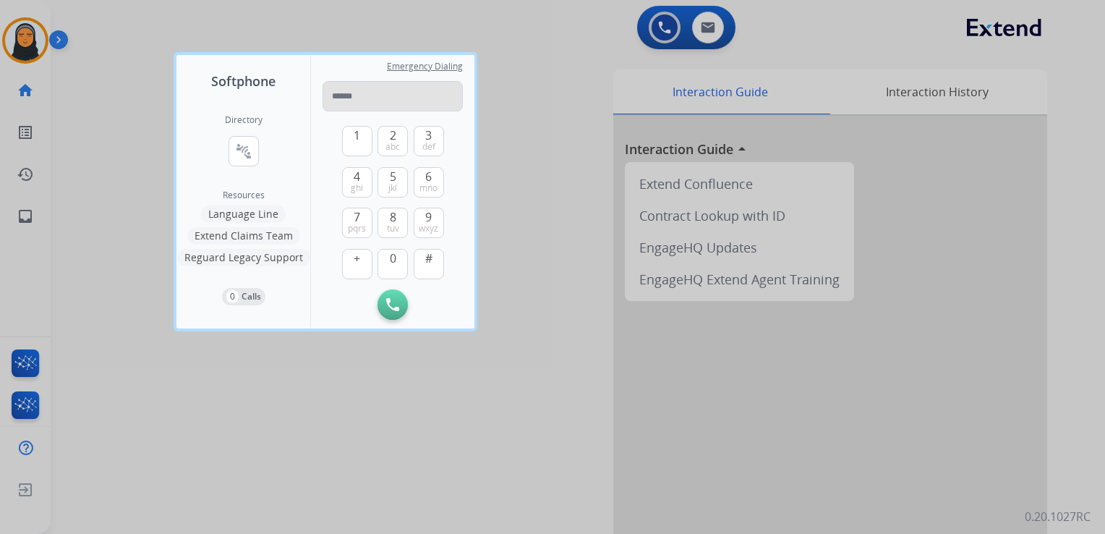
click at [399, 101] on input "tel" at bounding box center [393, 96] width 140 height 30
type input "**********"
click at [393, 308] on img at bounding box center [392, 304] width 13 height 13
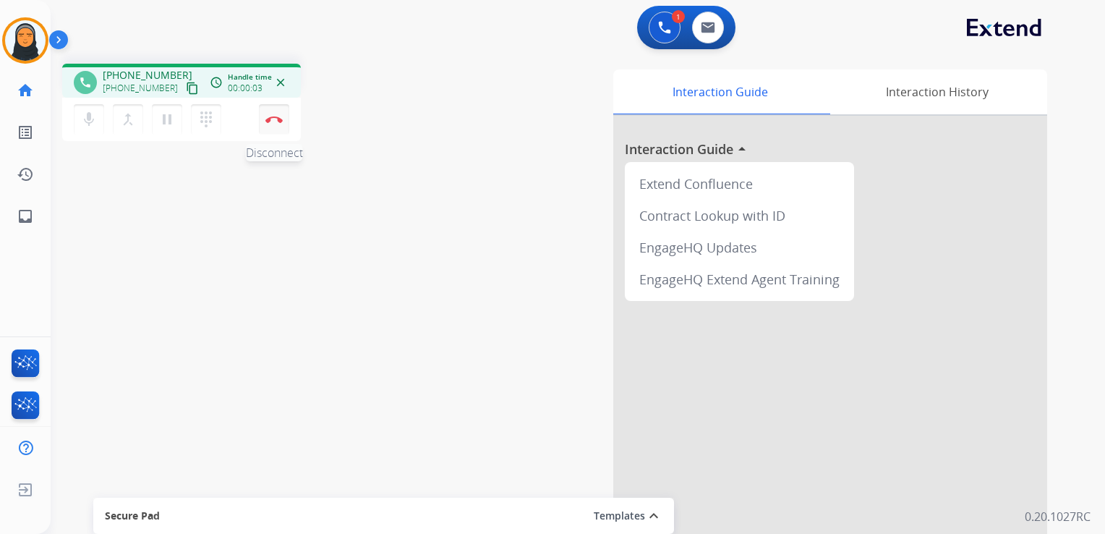
click at [272, 124] on button "Disconnect" at bounding box center [274, 119] width 30 height 30
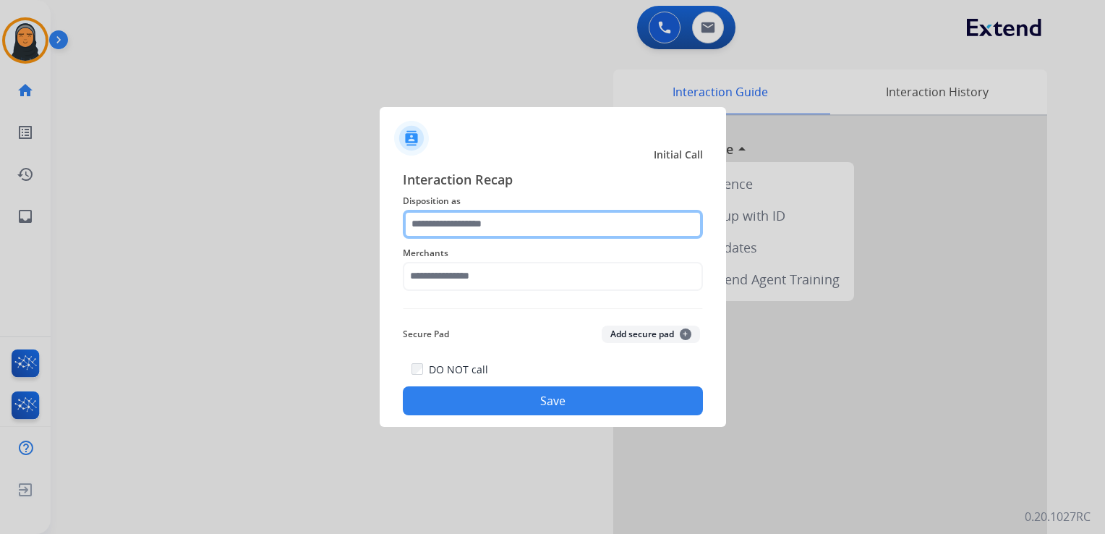
click at [543, 224] on input "text" at bounding box center [553, 224] width 300 height 29
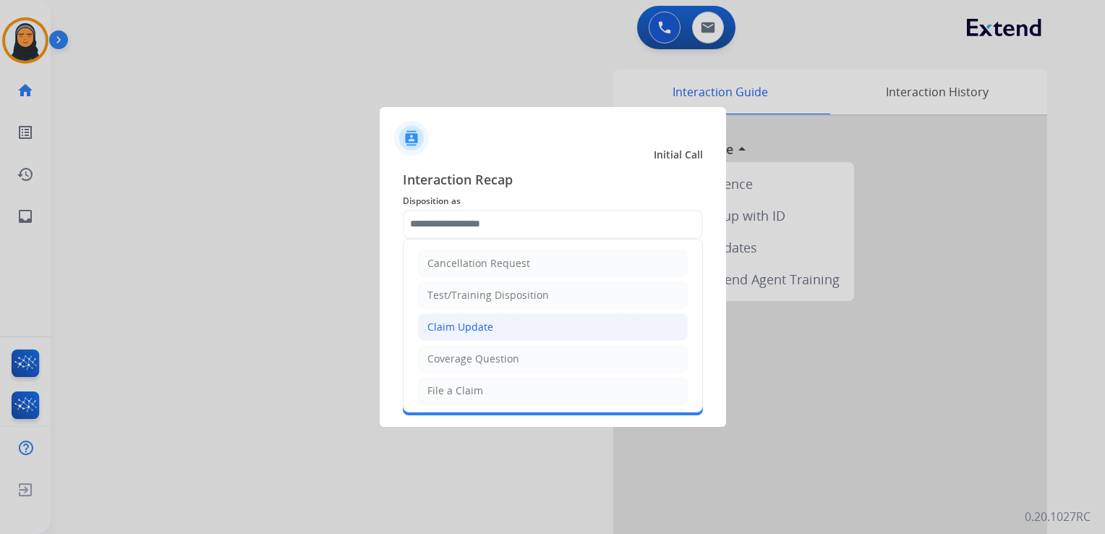
drag, startPoint x: 524, startPoint y: 326, endPoint x: 550, endPoint y: 281, distance: 51.2
click at [524, 326] on li "Claim Update" at bounding box center [553, 326] width 270 height 27
type input "**********"
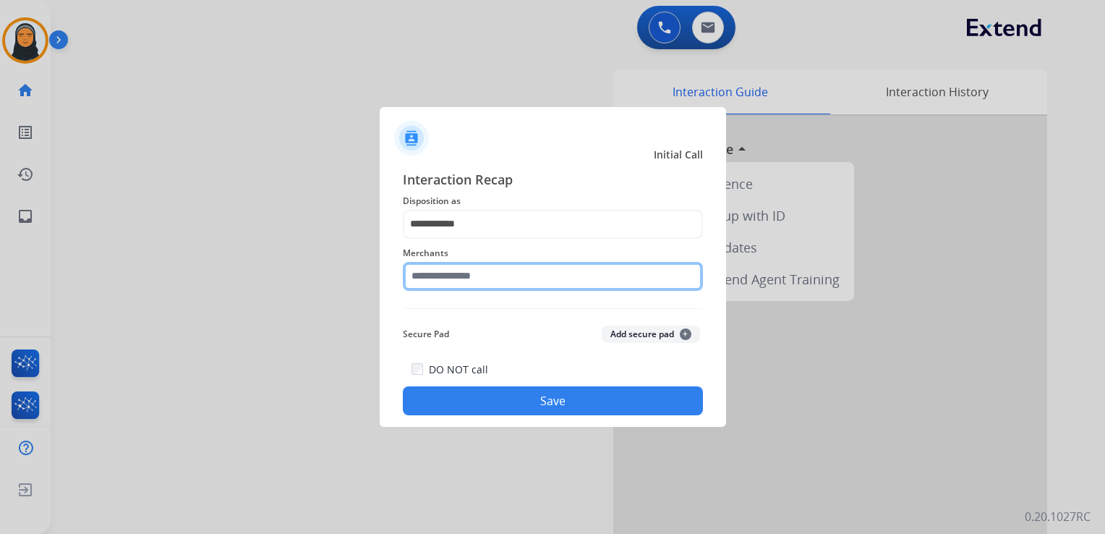
click at [554, 274] on input "text" at bounding box center [553, 276] width 300 height 29
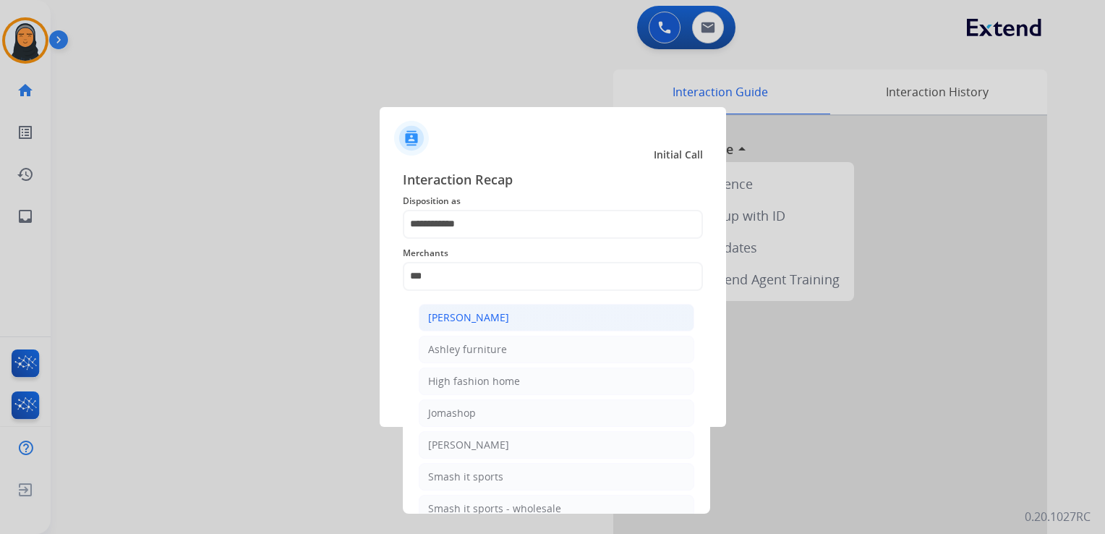
click at [544, 317] on li "[PERSON_NAME]" at bounding box center [557, 317] width 276 height 27
type input "**********"
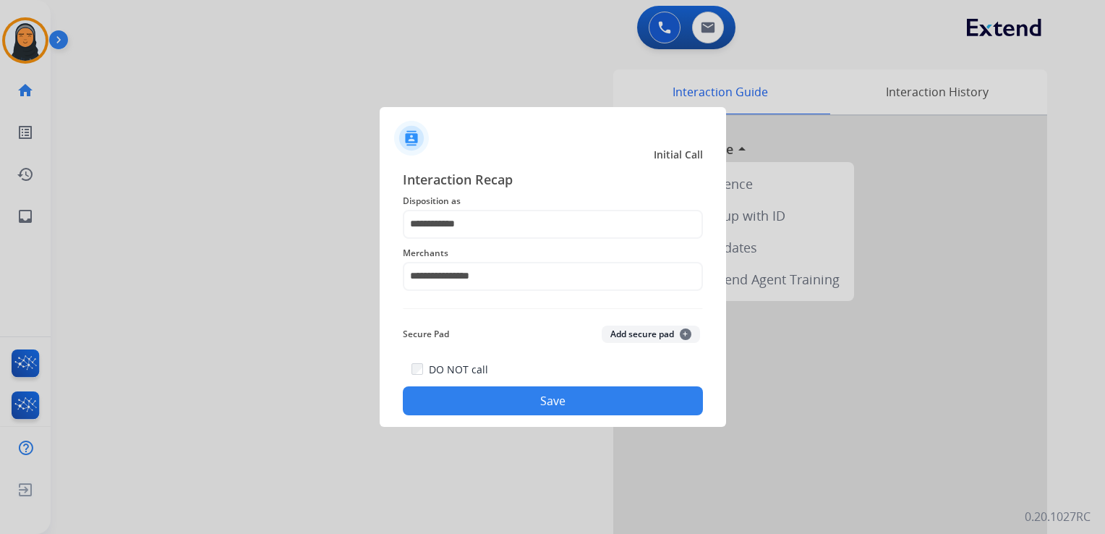
click at [552, 399] on button "Save" at bounding box center [553, 400] width 300 height 29
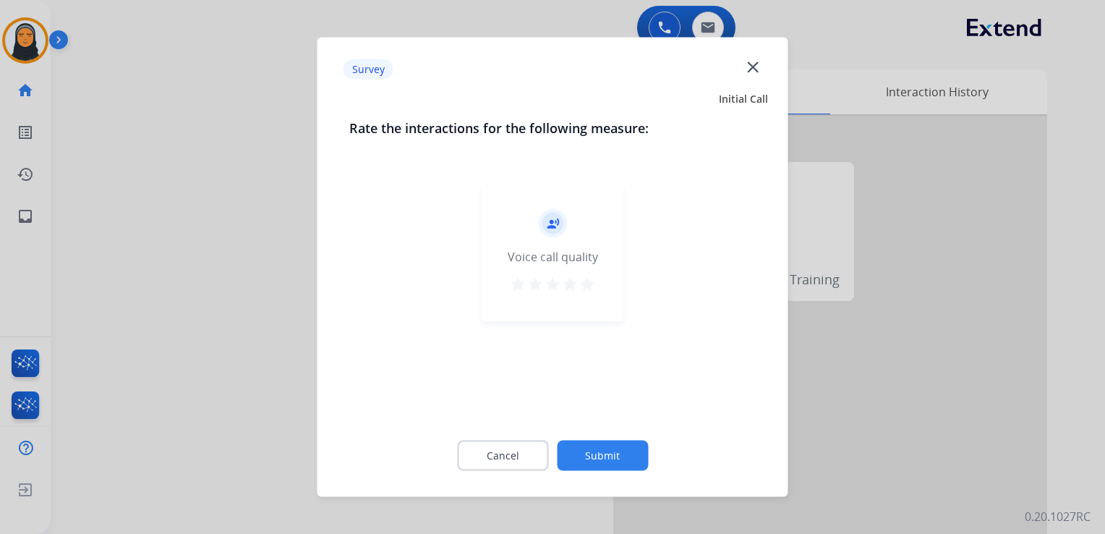
click at [749, 68] on mat-icon "close" at bounding box center [753, 66] width 19 height 19
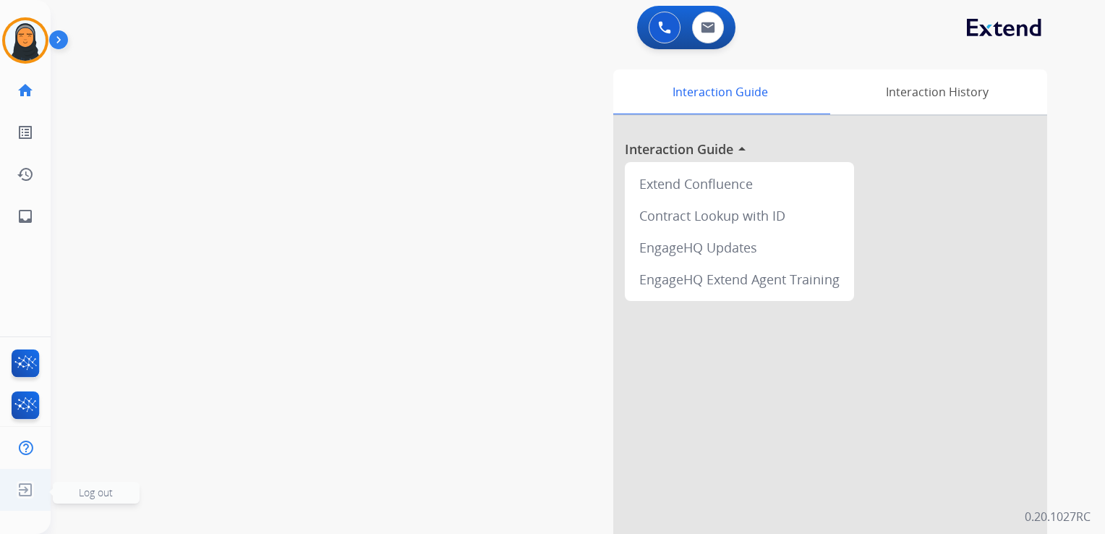
click at [81, 502] on span "Log out" at bounding box center [96, 493] width 87 height 22
